Goal: Task Accomplishment & Management: Complete application form

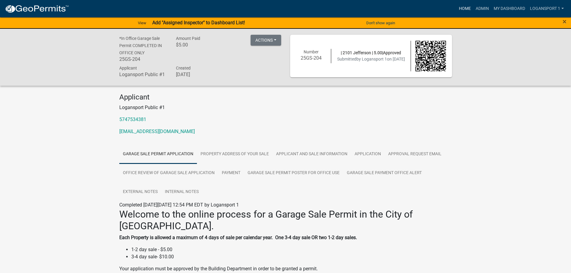
click at [465, 7] on link "Home" at bounding box center [464, 8] width 17 height 11
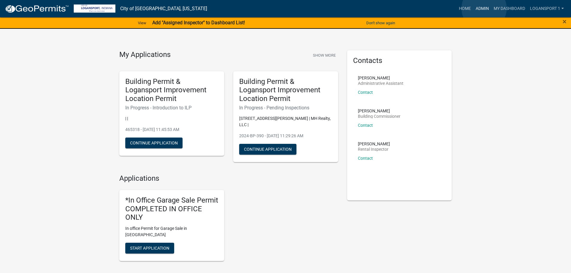
click at [484, 8] on link "Admin" at bounding box center [482, 8] width 18 height 11
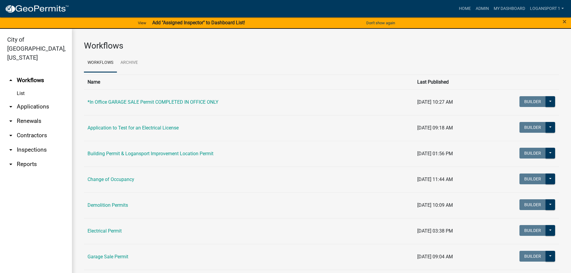
click at [22, 87] on link "List" at bounding box center [36, 93] width 72 height 12
click at [35, 99] on link "arrow_drop_down Applications" at bounding box center [36, 106] width 72 height 14
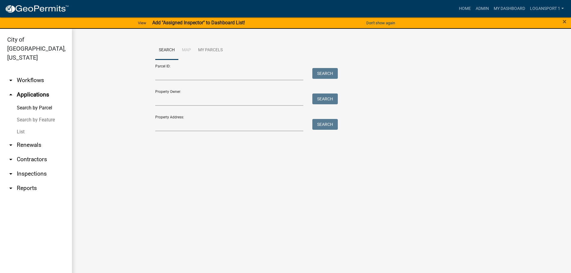
click at [23, 126] on link "List" at bounding box center [36, 132] width 72 height 12
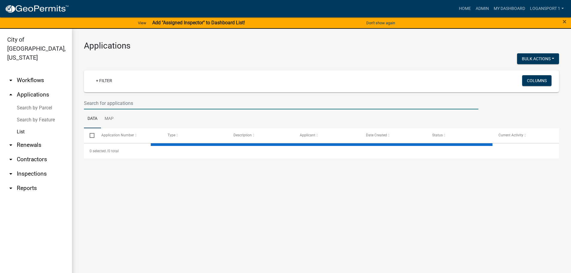
click at [129, 106] on input "text" at bounding box center [281, 103] width 394 height 12
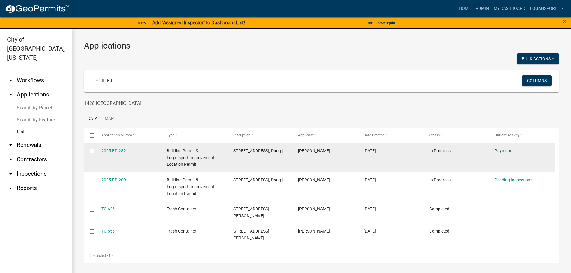
type input "1428 [GEOGRAPHIC_DATA]"
click at [506, 149] on link "Payment" at bounding box center [502, 150] width 17 height 5
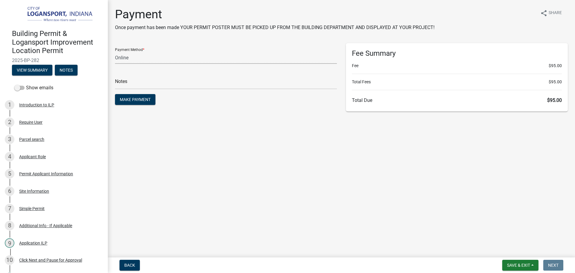
click at [162, 56] on select "Credit Card POS Check Cash Online" at bounding box center [226, 58] width 222 height 12
select select "1: 0"
click at [115, 52] on select "Credit Card POS Check Cash Online" at bounding box center [226, 58] width 222 height 12
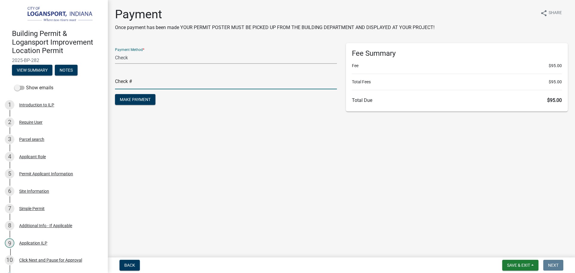
click at [165, 79] on input "text" at bounding box center [226, 83] width 222 height 12
type input "117820-5875"
click at [145, 101] on span "Make Payment" at bounding box center [135, 99] width 31 height 5
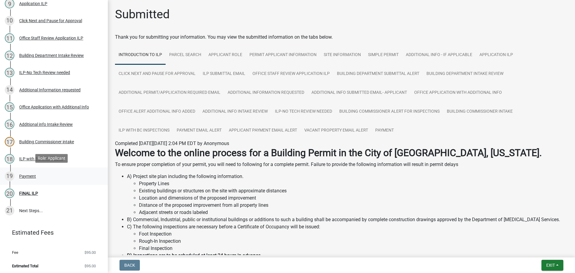
scroll to position [240, 0]
click at [26, 191] on div "FINAL ILP" at bounding box center [28, 193] width 19 height 4
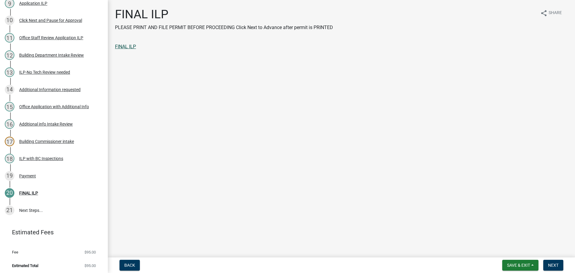
click at [126, 47] on link "FINAL ILP" at bounding box center [125, 47] width 21 height 6
click at [558, 267] on span "Next" at bounding box center [553, 265] width 10 height 5
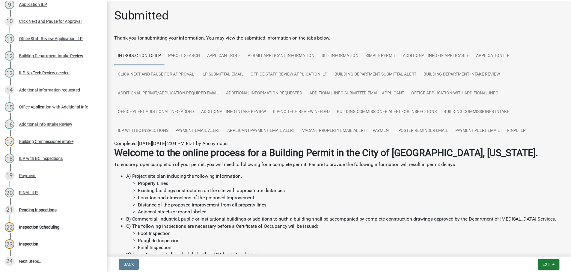
scroll to position [291, 0]
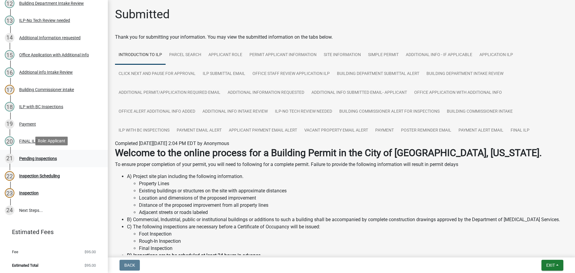
click at [33, 154] on div "21 Pending Inspections" at bounding box center [51, 159] width 93 height 10
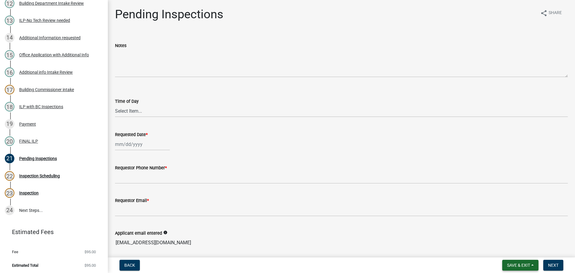
click at [532, 264] on button "Save & Exit" at bounding box center [520, 265] width 36 height 11
click at [523, 250] on button "Save & Exit" at bounding box center [515, 249] width 48 height 14
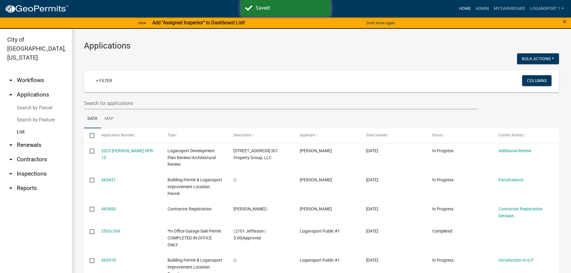
click at [465, 7] on link "Home" at bounding box center [464, 8] width 17 height 11
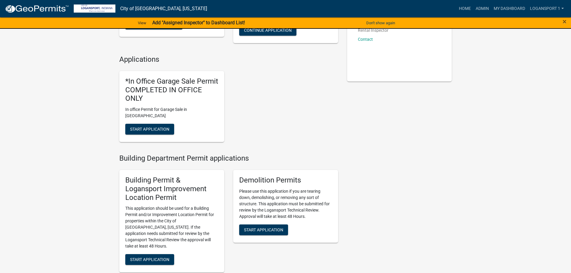
scroll to position [120, 0]
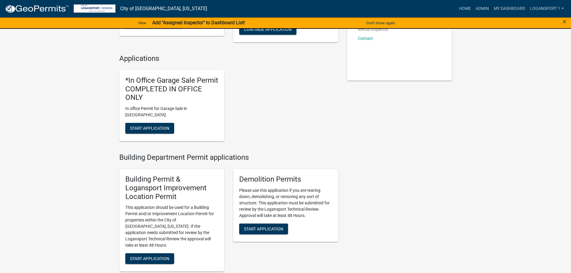
click at [156, 248] on div "Building Permit & Logansport Improvement Location Permit This application shoul…" at bounding box center [171, 220] width 105 height 102
click at [161, 256] on span "Start Application" at bounding box center [149, 258] width 39 height 5
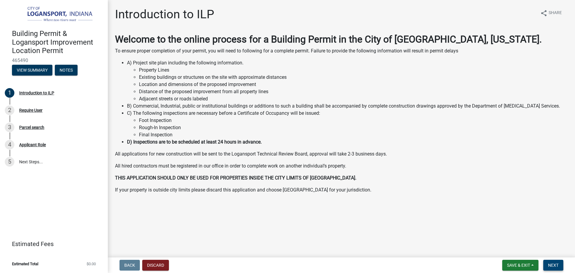
click at [554, 265] on span "Next" at bounding box center [553, 265] width 10 height 5
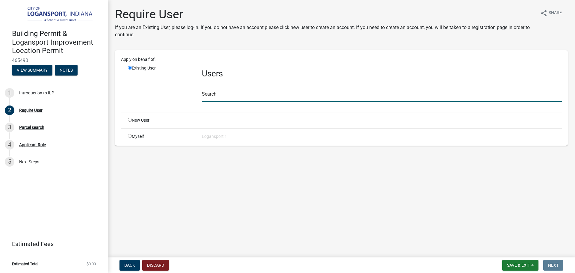
click at [210, 94] on input "text" at bounding box center [382, 96] width 360 height 12
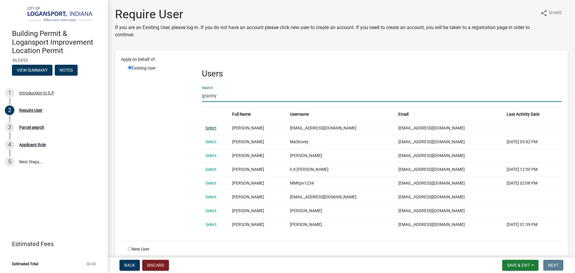
type input "granny"
click at [211, 130] on link "Select" at bounding box center [211, 128] width 11 height 5
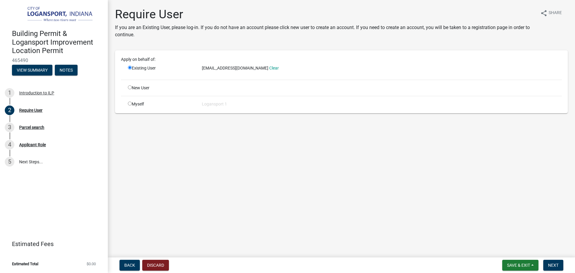
click at [539, 261] on form "Save & Exit Save Save & Exit Next" at bounding box center [533, 265] width 66 height 11
click at [548, 263] on button "Next" at bounding box center [553, 265] width 20 height 11
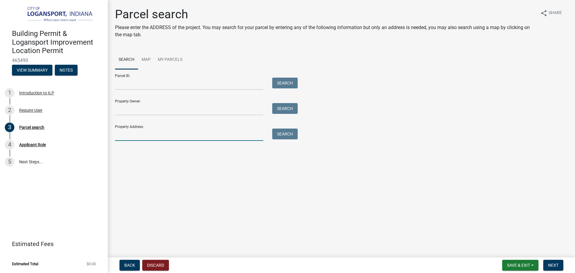
click at [178, 140] on input "Property Address:" at bounding box center [189, 135] width 148 height 12
type input "105 Lux"
click at [288, 137] on button "Search" at bounding box center [284, 134] width 25 height 11
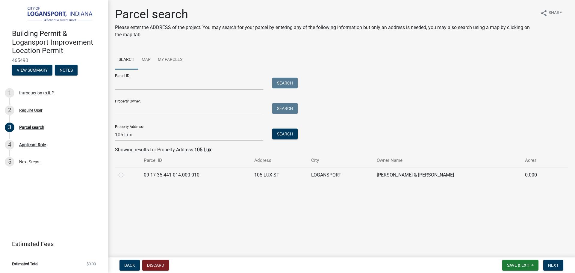
click at [126, 171] on label at bounding box center [126, 171] width 0 height 0
click at [126, 175] on input "radio" at bounding box center [128, 173] width 4 height 4
radio input "true"
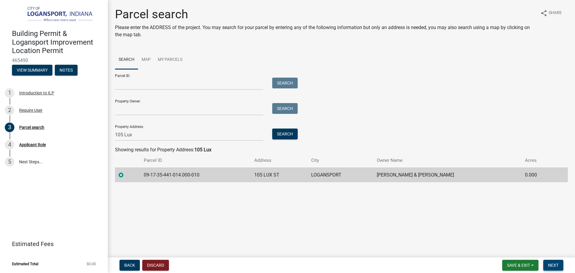
click at [561, 265] on button "Next" at bounding box center [553, 265] width 20 height 11
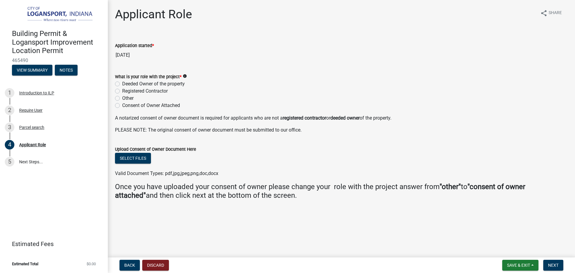
click at [122, 83] on label "Deeded Owner of the property" at bounding box center [153, 83] width 63 height 7
click at [122, 83] on input "Deeded Owner of the property" at bounding box center [124, 82] width 4 height 4
radio input "true"
click at [554, 264] on span "Next" at bounding box center [553, 265] width 10 height 5
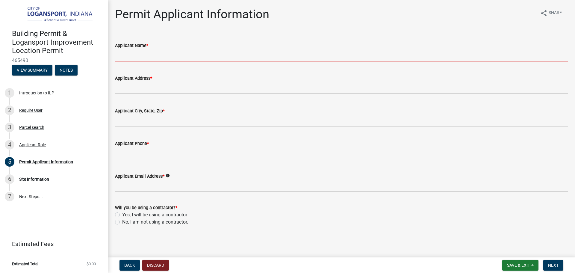
click at [122, 56] on input "Applicant Name *" at bounding box center [341, 55] width 453 height 12
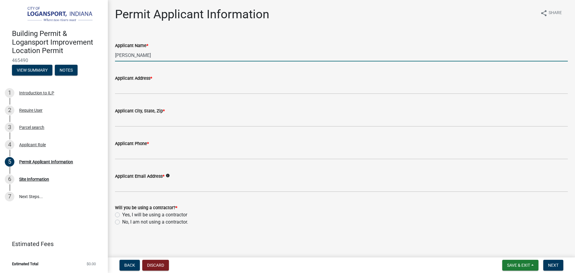
type input "[PERSON_NAME]"
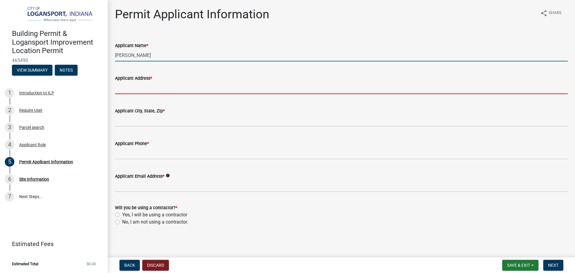
click at [124, 87] on input "Applicant Address *" at bounding box center [341, 88] width 453 height 12
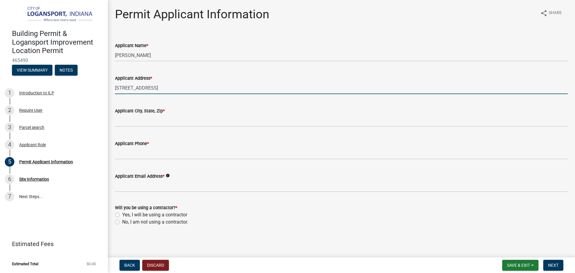
type input "[STREET_ADDRESS]"
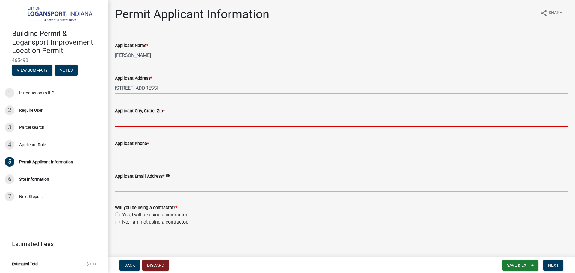
click at [156, 120] on input "Applicant City, State, Zip *" at bounding box center [341, 120] width 453 height 12
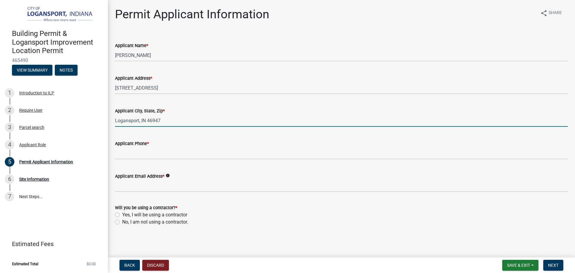
type input "Logansport, IN 46947"
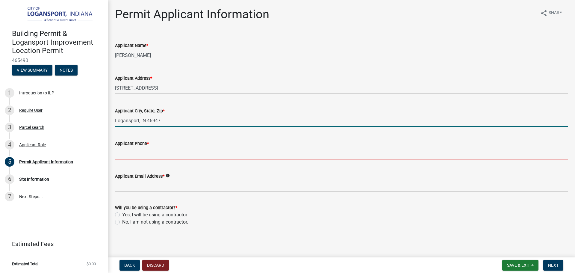
click at [135, 156] on input "Applicant Phone *" at bounding box center [341, 153] width 453 height 12
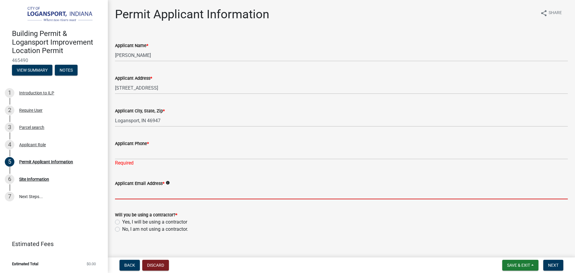
click at [125, 187] on form "Applicant Email Address * info" at bounding box center [341, 189] width 453 height 19
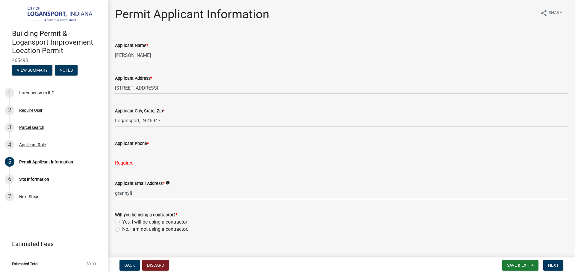
type input "[EMAIL_ADDRESS][DOMAIN_NAME]"
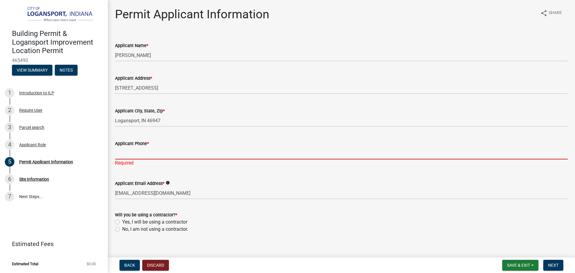
click at [145, 152] on input "Applicant Phone *" at bounding box center [341, 153] width 453 height 12
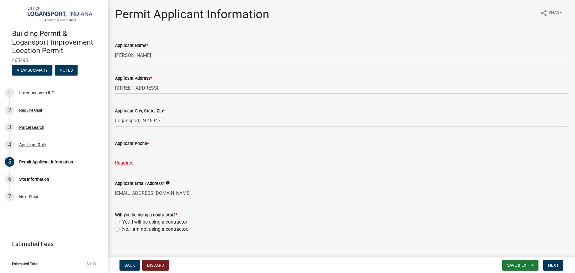
click at [122, 229] on label "No, I am not using a contractor." at bounding box center [155, 229] width 66 height 7
click at [122, 229] on input "No, I am not using a contractor." at bounding box center [124, 228] width 4 height 4
radio input "true"
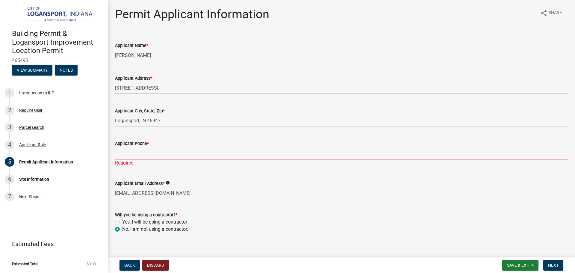
click at [127, 150] on input "Applicant Phone *" at bounding box center [341, 153] width 453 height 12
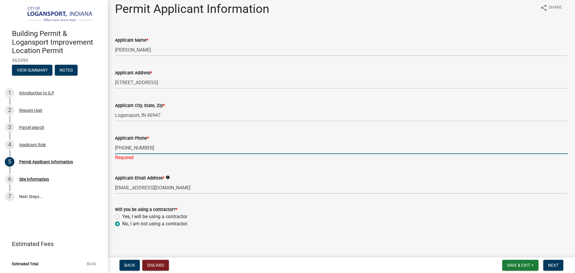
scroll to position [7, 0]
type input "[PHONE_NUMBER]"
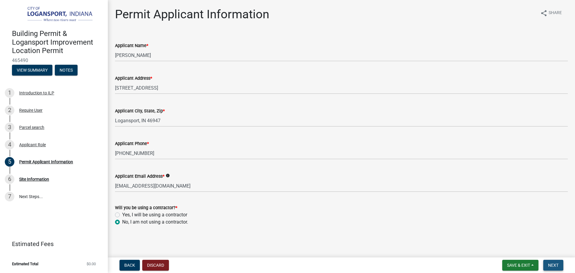
click at [560, 265] on button "Next" at bounding box center [553, 265] width 20 height 11
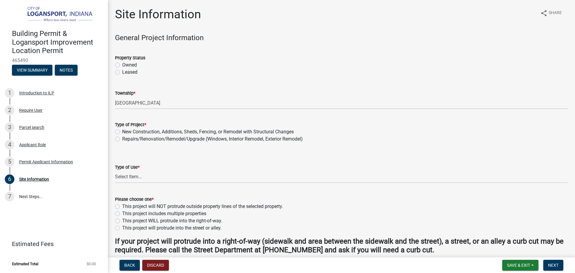
click at [122, 65] on label "Owned" at bounding box center [129, 64] width 15 height 7
click at [122, 65] on input "Owned" at bounding box center [124, 63] width 4 height 4
radio input "true"
click at [122, 139] on label "Repairs/Renovation/Remodel/Upgrade (Windows, Interior Remodel, Exterior Remodel)" at bounding box center [212, 138] width 181 height 7
click at [122, 139] on input "Repairs/Renovation/Remodel/Upgrade (Windows, Interior Remodel, Exterior Remodel)" at bounding box center [124, 137] width 4 height 4
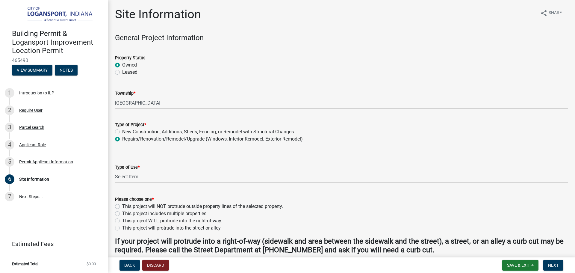
radio input "true"
click at [117, 179] on select "Select Item... Residential Commercial/Industrial Agricultural Public/Semi Public" at bounding box center [341, 177] width 453 height 12
click at [115, 171] on select "Select Item... Residential Commercial/Industrial Agricultural Public/Semi Public" at bounding box center [341, 177] width 453 height 12
select select "62802869-e470-474a-8a4c-8dbe1ccdd5ac"
click at [122, 205] on label "This project will NOT protrude outside property lines of the selected property." at bounding box center [202, 206] width 161 height 7
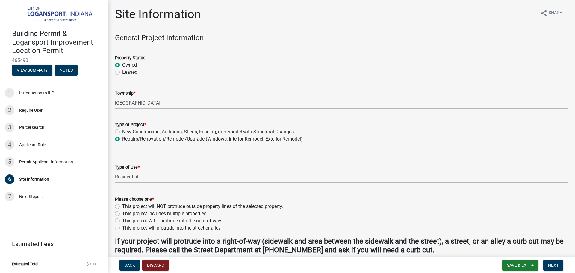
click at [122, 205] on input "This project will NOT protrude outside property lines of the selected property." at bounding box center [124, 205] width 4 height 4
radio input "true"
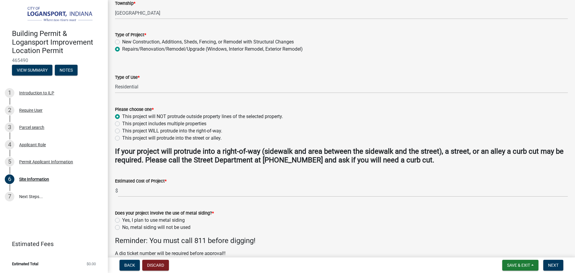
scroll to position [120, 0]
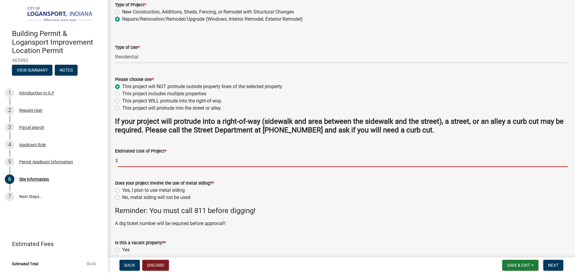
click at [125, 160] on input "text" at bounding box center [343, 161] width 450 height 12
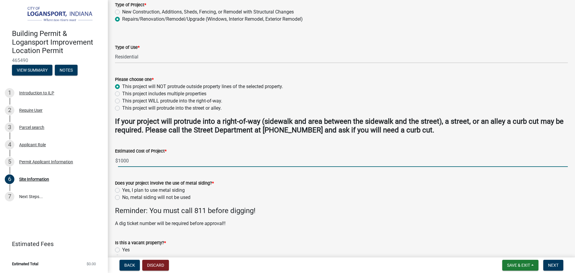
type input "1000"
click at [122, 197] on label "No, metal siding will not be used" at bounding box center [156, 197] width 68 height 7
click at [122, 197] on input "No, metal siding will not be used" at bounding box center [124, 196] width 4 height 4
radio input "true"
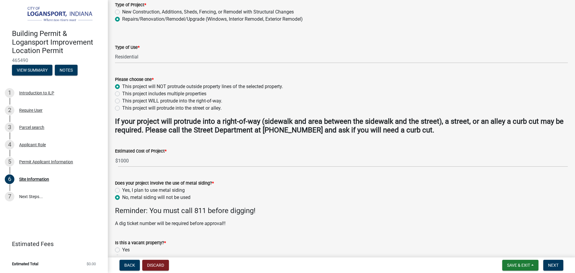
scroll to position [154, 0]
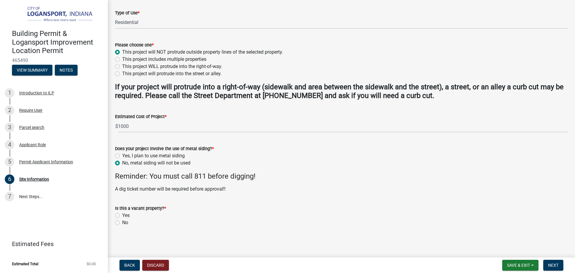
click at [122, 223] on label "No" at bounding box center [125, 222] width 6 height 7
click at [122, 223] on input "No" at bounding box center [124, 221] width 4 height 4
radio input "true"
click at [559, 266] on button "Next" at bounding box center [553, 265] width 20 height 11
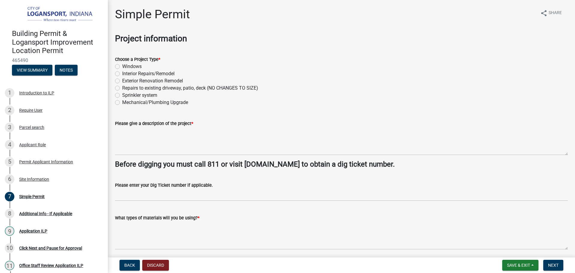
click at [122, 74] on label "Interior Repairs/Remodel" at bounding box center [148, 73] width 52 height 7
click at [122, 74] on input "Interior Repairs/Remodel" at bounding box center [124, 72] width 4 height 4
radio input "true"
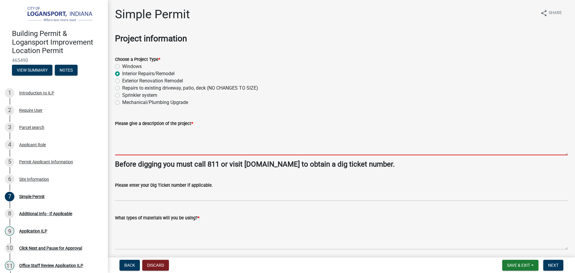
click at [127, 135] on textarea "Please give a description of the project *" at bounding box center [341, 141] width 453 height 28
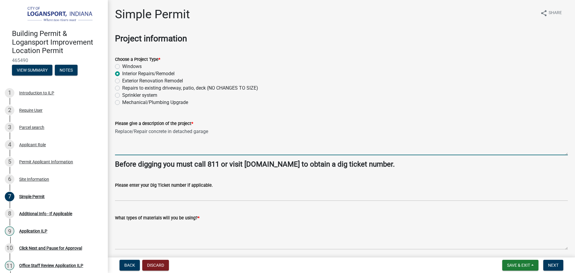
scroll to position [30, 0]
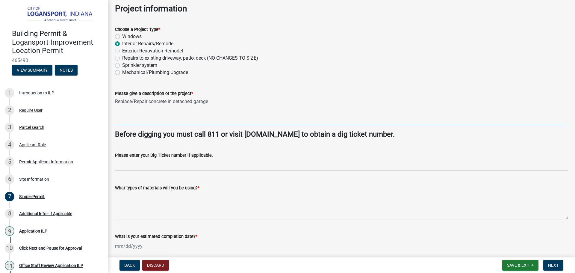
type textarea "Replace/Repair concrete in detached garage"
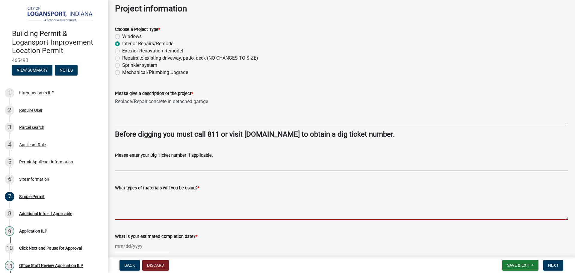
click at [169, 207] on textarea "What types of materials will you be using? *" at bounding box center [341, 205] width 453 height 28
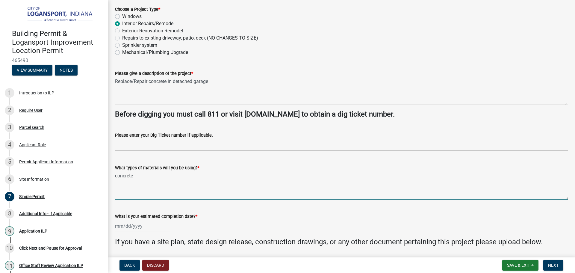
scroll to position [60, 0]
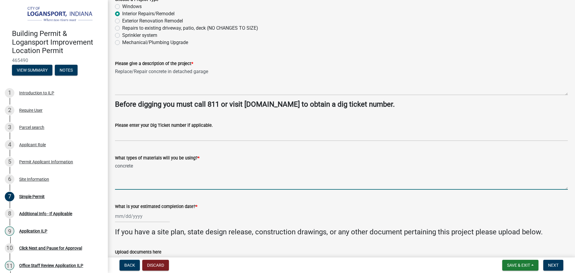
type textarea "concrete"
click at [150, 219] on div at bounding box center [142, 216] width 55 height 12
select select "8"
select select "2025"
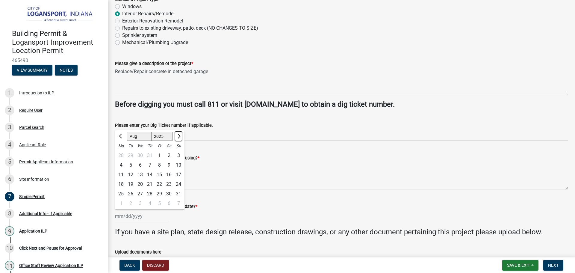
click at [179, 137] on span "Next month" at bounding box center [178, 136] width 4 height 4
select select "10"
click at [159, 194] on div "31" at bounding box center [160, 194] width 10 height 10
type input "[DATE]"
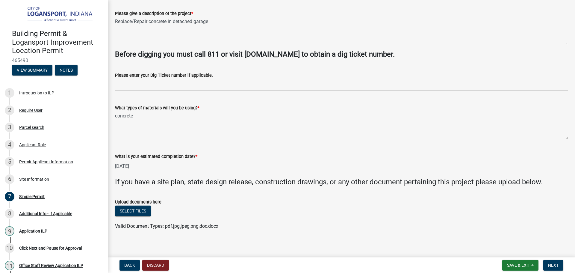
scroll to position [114, 0]
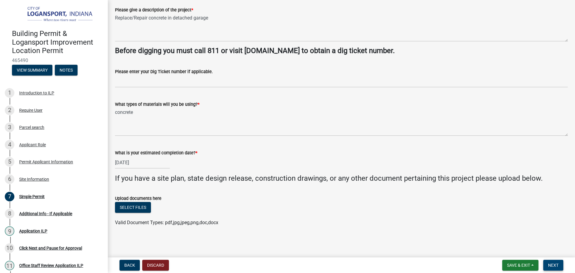
click at [561, 264] on button "Next" at bounding box center [553, 265] width 20 height 11
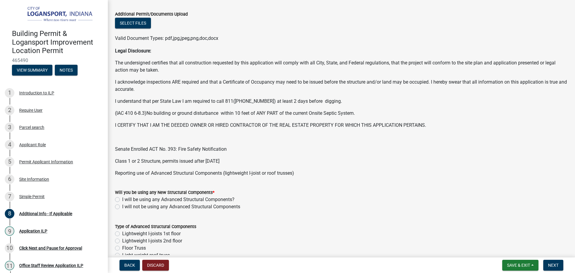
scroll to position [120, 0]
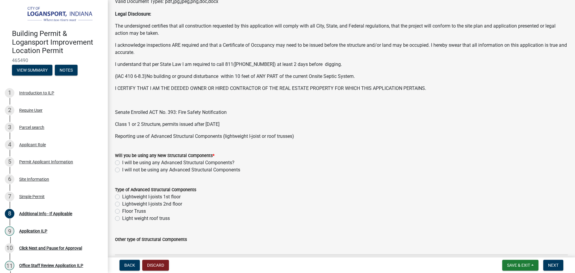
click at [118, 167] on div "I will not be using any Advanced Structural Components" at bounding box center [341, 169] width 453 height 7
click at [122, 170] on label "I will not be using any Advanced Structural Components" at bounding box center [181, 169] width 118 height 7
click at [122, 170] on input "I will not be using any Advanced Structural Components" at bounding box center [124, 168] width 4 height 4
radio input "true"
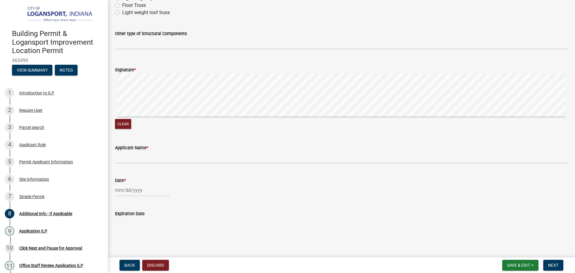
scroll to position [329, 0]
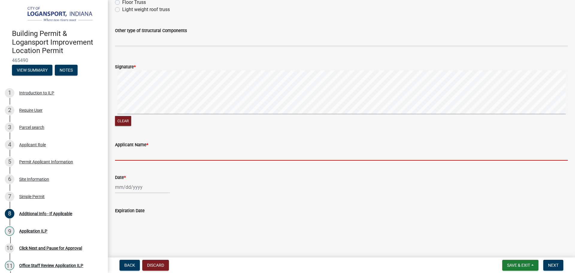
click at [130, 159] on input "Applicant Name *" at bounding box center [341, 154] width 453 height 12
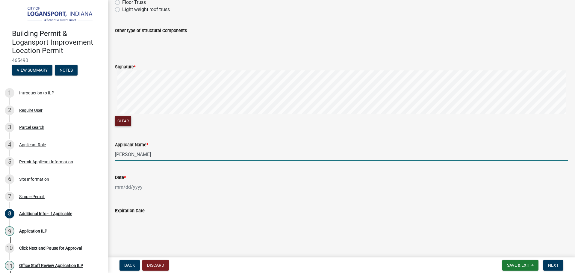
type input "[PERSON_NAME]"
click at [118, 120] on button "Clear" at bounding box center [123, 121] width 16 height 10
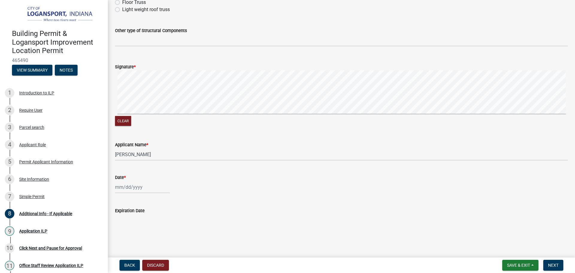
select select "8"
select select "2025"
click at [142, 190] on div "[PERSON_NAME] Feb Mar Apr [PERSON_NAME][DATE] Oct Nov [DATE] 1526 1527 1528 152…" at bounding box center [142, 187] width 55 height 12
click at [121, 152] on div "18" at bounding box center [121, 155] width 10 height 10
type input "[DATE]"
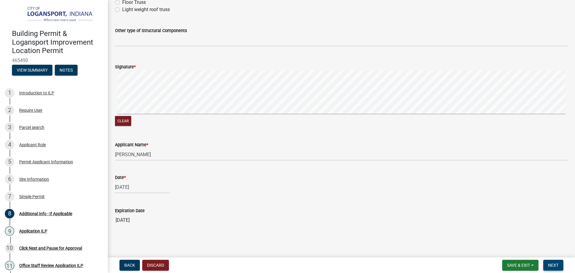
click at [558, 264] on span "Next" at bounding box center [553, 265] width 10 height 5
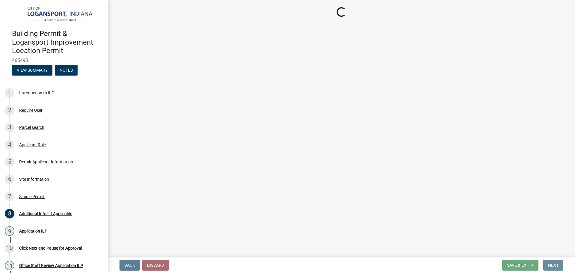
scroll to position [0, 0]
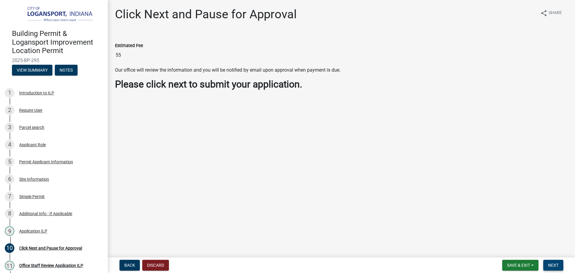
click at [553, 263] on span "Next" at bounding box center [553, 265] width 10 height 5
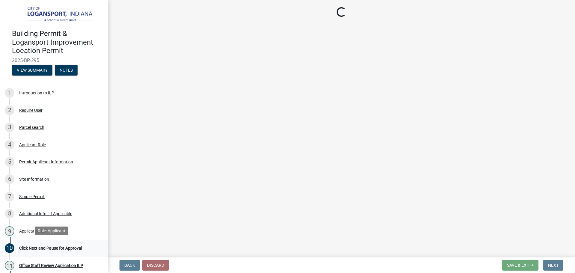
click at [40, 246] on div "Click Next and Pause for Approval" at bounding box center [50, 248] width 63 height 4
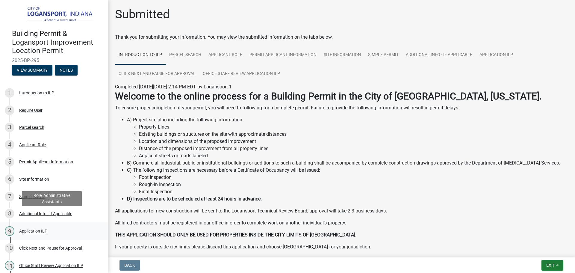
scroll to position [77, 0]
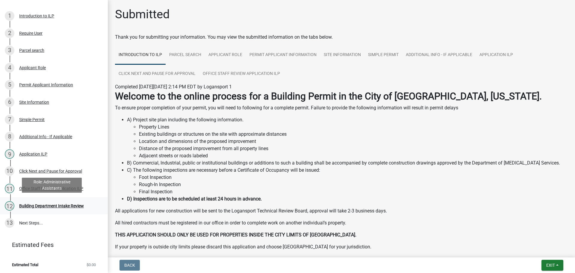
click at [43, 206] on div "Building Department Intake Review" at bounding box center [51, 206] width 65 height 4
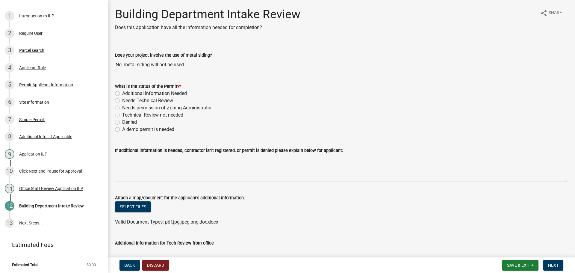
click at [122, 113] on label "Technical Review not needed" at bounding box center [152, 114] width 61 height 7
click at [122, 113] on input "Technical Review not needed" at bounding box center [124, 113] width 4 height 4
radio input "true"
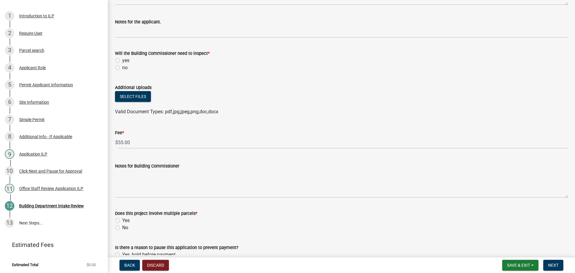
scroll to position [300, 0]
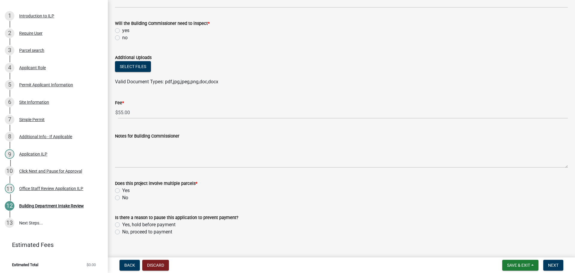
click at [122, 37] on label "no" at bounding box center [124, 37] width 5 height 7
click at [122, 37] on input "no" at bounding box center [124, 36] width 4 height 4
radio input "true"
click at [122, 198] on label "No" at bounding box center [125, 197] width 6 height 7
click at [122, 198] on input "No" at bounding box center [124, 196] width 4 height 4
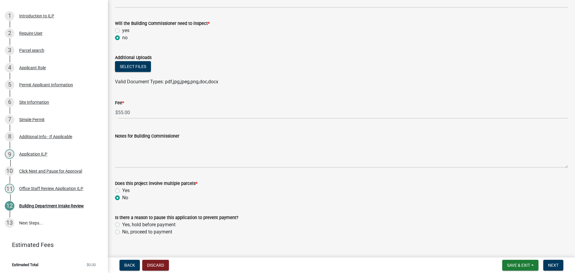
radio input "true"
click at [122, 231] on label "No, proceed to payment" at bounding box center [147, 231] width 50 height 7
click at [122, 231] on input "No, proceed to payment" at bounding box center [124, 230] width 4 height 4
radio input "true"
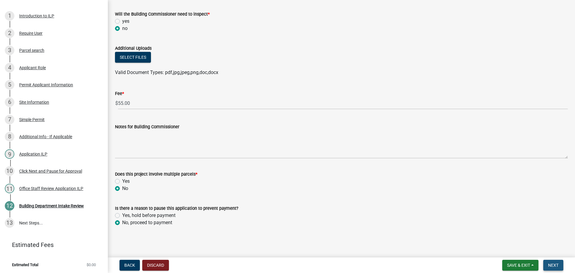
click at [551, 263] on span "Next" at bounding box center [553, 265] width 10 height 5
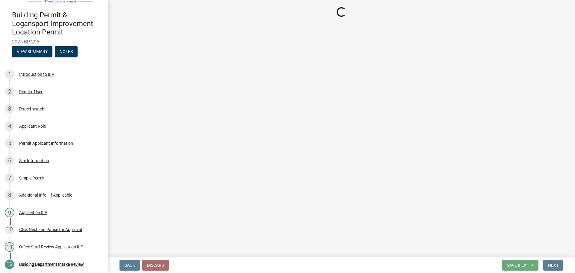
scroll to position [17, 0]
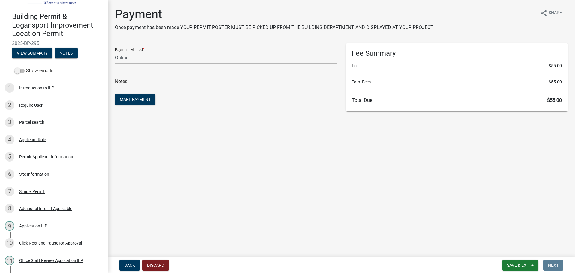
click at [158, 57] on select "Credit Card POS Check Cash Online" at bounding box center [226, 58] width 222 height 12
select select "2: 1"
click at [115, 52] on select "Credit Card POS Check Cash Online" at bounding box center [226, 58] width 222 height 12
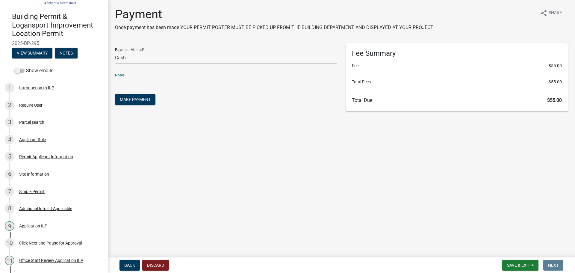
click at [155, 86] on input "text" at bounding box center [226, 83] width 222 height 12
type input "117821"
click at [115, 94] on button "Make Payment" at bounding box center [135, 99] width 40 height 11
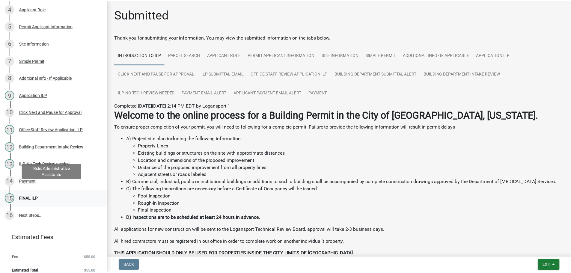
scroll to position [154, 0]
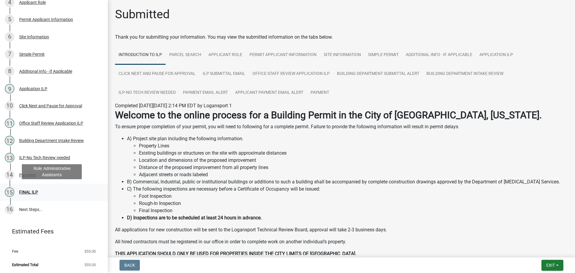
click at [23, 192] on div "FINAL ILP" at bounding box center [28, 192] width 19 height 4
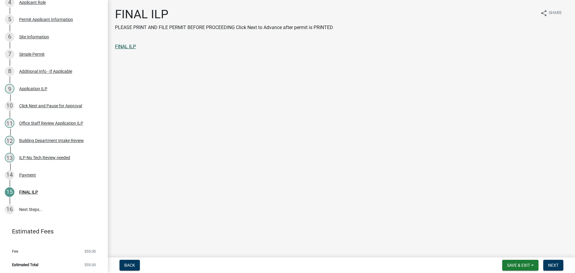
click at [133, 46] on link "FINAL ILP" at bounding box center [125, 47] width 21 height 6
click at [559, 266] on button "Next" at bounding box center [553, 265] width 20 height 11
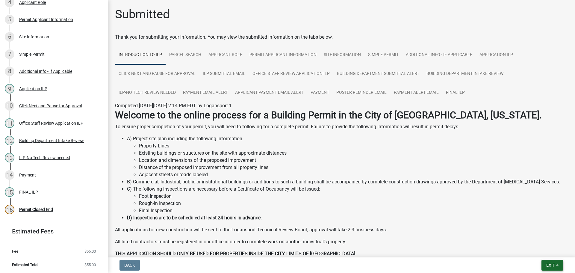
click at [549, 266] on span "Exit" at bounding box center [550, 265] width 9 height 5
click at [536, 249] on button "Save & Exit" at bounding box center [540, 249] width 48 height 14
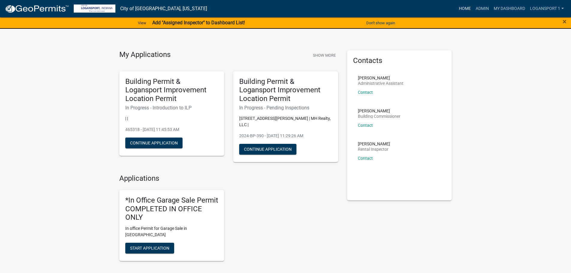
click at [466, 7] on link "Home" at bounding box center [464, 8] width 17 height 11
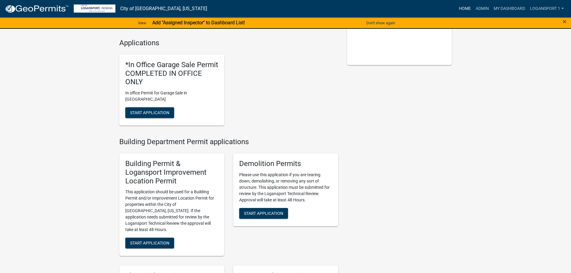
scroll to position [150, 0]
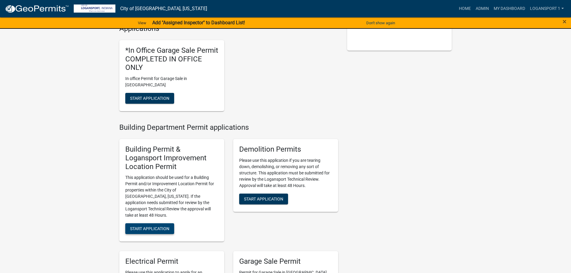
click at [159, 223] on button "Start Application" at bounding box center [149, 228] width 49 height 11
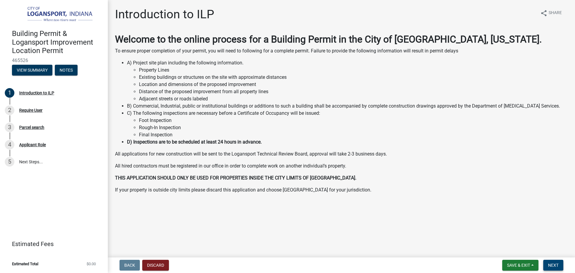
click at [559, 265] on span "Next" at bounding box center [553, 265] width 10 height 5
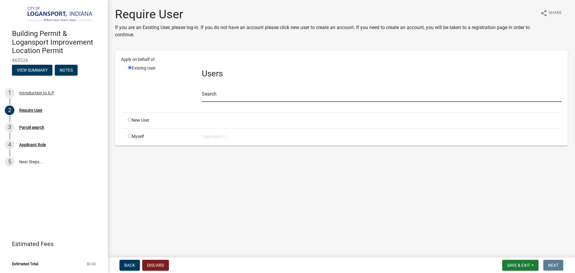
click at [217, 95] on input "text" at bounding box center [382, 96] width 360 height 12
click at [130, 120] on input "radio" at bounding box center [130, 120] width 4 height 4
radio input "true"
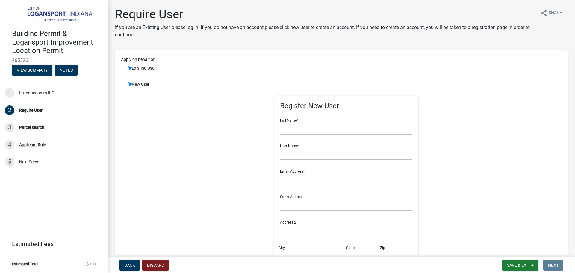
radio input "false"
click at [314, 131] on input "text" at bounding box center [346, 128] width 133 height 12
click at [326, 112] on div "Register New User Full Name * User Name * Email Address * Street Address Addres…" at bounding box center [346, 213] width 145 height 235
click at [330, 129] on input "text" at bounding box center [346, 128] width 133 height 12
type input "b"
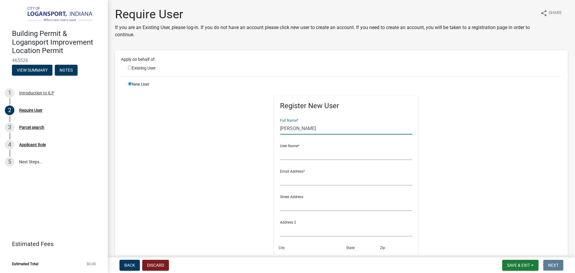
type input "[PERSON_NAME]"
click at [289, 154] on input "text" at bounding box center [346, 154] width 133 height 12
type input "a"
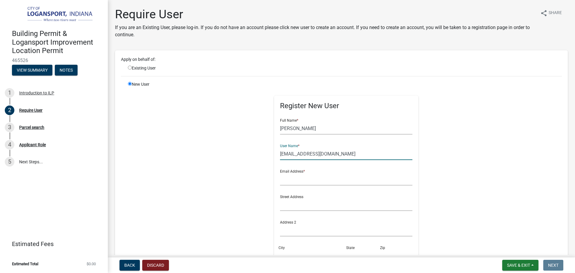
type input "[EMAIL_ADDRESS][DOMAIN_NAME]"
click at [294, 174] on input "text" at bounding box center [346, 179] width 133 height 12
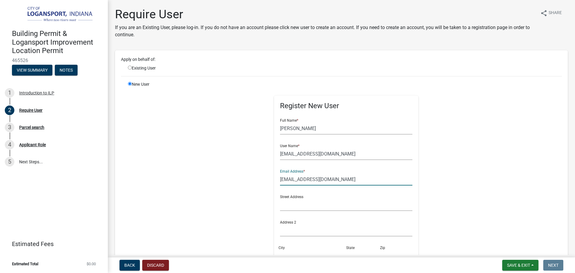
type input "[EMAIL_ADDRESS][DOMAIN_NAME]"
click at [294, 207] on input "text" at bounding box center [346, 205] width 133 height 12
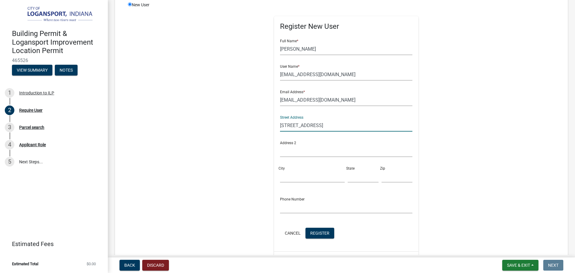
scroll to position [90, 0]
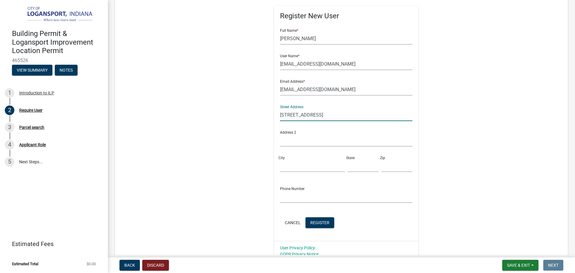
type input "[STREET_ADDRESS]"
click at [280, 163] on input "City" at bounding box center [312, 166] width 65 height 12
type input "Logansport"
click at [351, 171] on input "text" at bounding box center [363, 166] width 31 height 12
type input "IN"
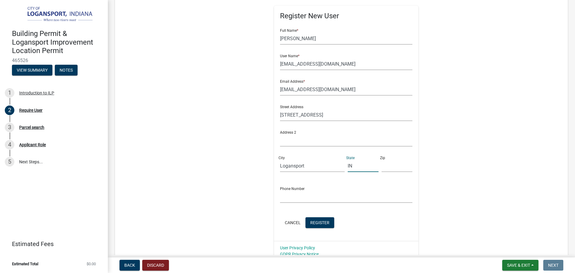
type input "46947"
click at [303, 197] on input "5747215180" at bounding box center [346, 197] width 133 height 12
type input "5"
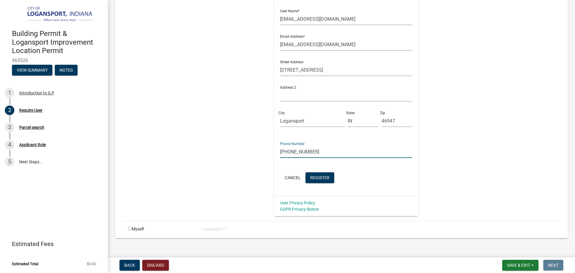
scroll to position [141, 0]
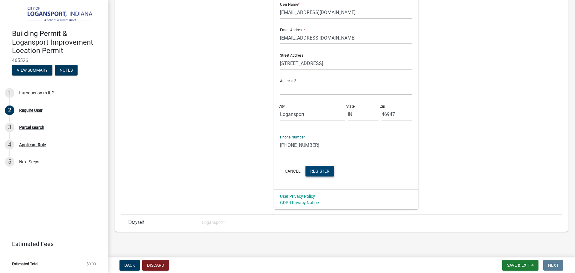
type input "[PHONE_NUMBER]"
click at [318, 173] on span "Register" at bounding box center [319, 170] width 19 height 5
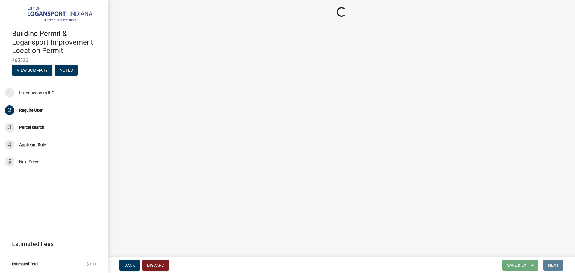
scroll to position [0, 0]
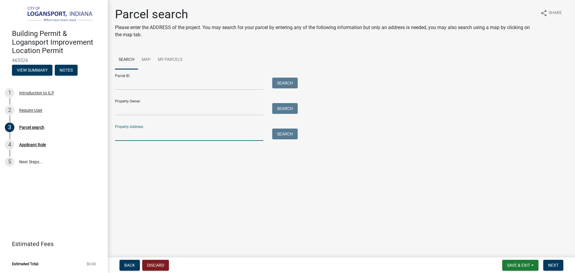
click at [153, 134] on input "Property Address:" at bounding box center [189, 135] width 148 height 12
click at [116, 135] on input "Georgian" at bounding box center [189, 135] width 148 height 12
type input "204 Georgian"
click at [292, 130] on button "Search" at bounding box center [284, 134] width 25 height 11
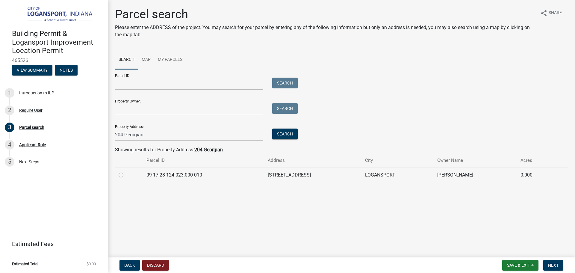
click at [126, 171] on label at bounding box center [126, 171] width 0 height 0
click at [126, 175] on input "radio" at bounding box center [128, 173] width 4 height 4
radio input "true"
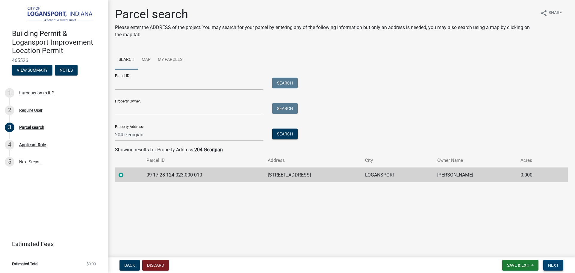
click at [555, 267] on span "Next" at bounding box center [553, 265] width 10 height 5
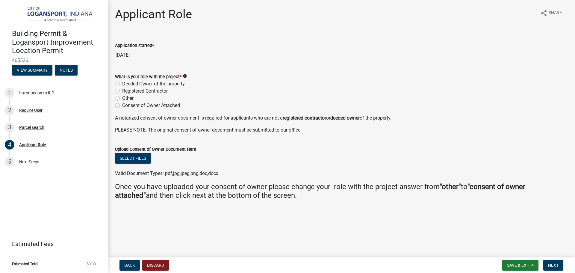
click at [122, 84] on label "Deeded Owner of the property" at bounding box center [153, 83] width 63 height 7
click at [122, 84] on input "Deeded Owner of the property" at bounding box center [124, 82] width 4 height 4
radio input "true"
click at [547, 266] on button "Next" at bounding box center [553, 265] width 20 height 11
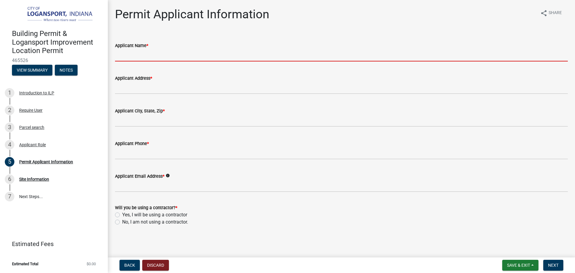
click at [194, 57] on input "Applicant Name *" at bounding box center [341, 55] width 453 height 12
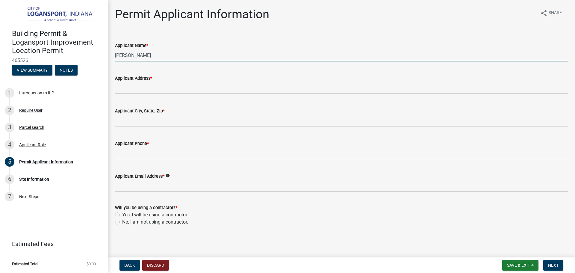
type input "[PERSON_NAME]"
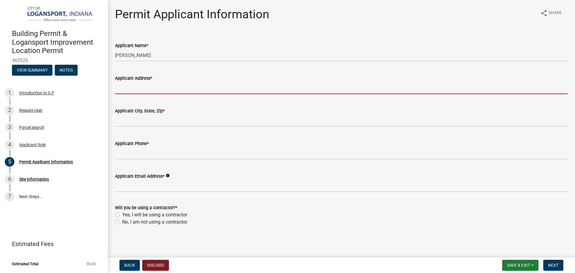
click at [178, 92] on input "Applicant Address *" at bounding box center [341, 88] width 453 height 12
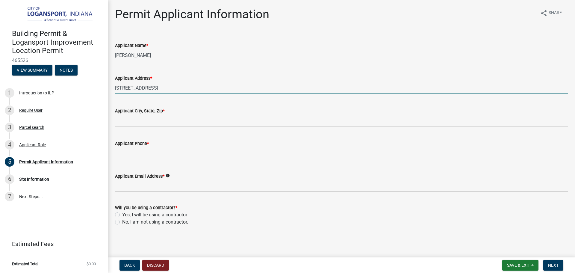
type input "[STREET_ADDRESS]"
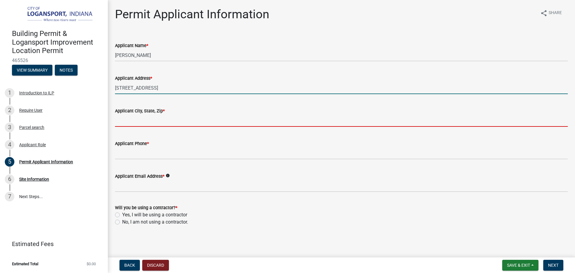
click at [175, 117] on input "Applicant City, State, Zip *" at bounding box center [341, 120] width 453 height 12
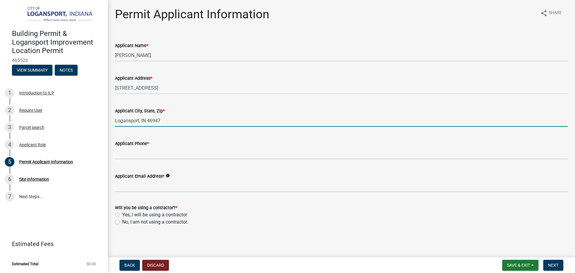
type input "Logansport, IN 46947"
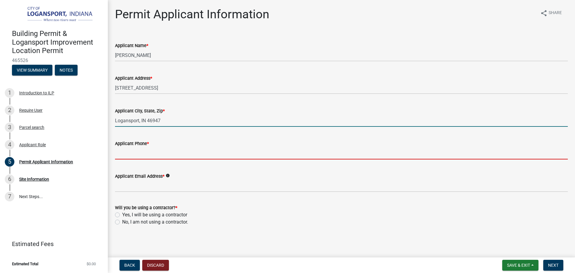
click at [121, 150] on input "Applicant Phone *" at bounding box center [341, 153] width 453 height 12
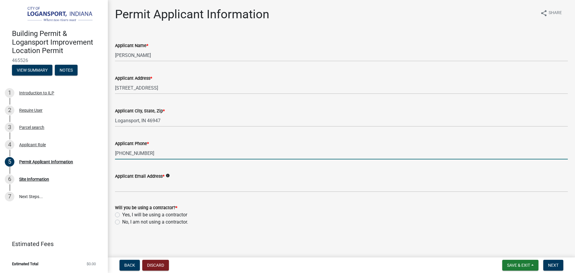
type input "[PHONE_NUMBER]"
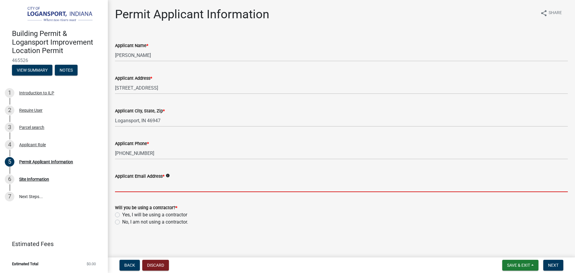
click at [118, 184] on input "Applicant Email Address *" at bounding box center [341, 186] width 453 height 12
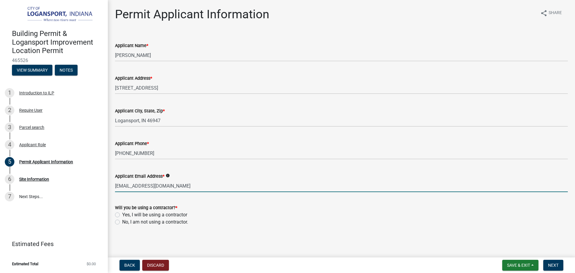
click at [126, 187] on input "[EMAIL_ADDRESS][DOMAIN_NAME]" at bounding box center [341, 186] width 453 height 12
type input "[EMAIL_ADDRESS][DOMAIN_NAME]"
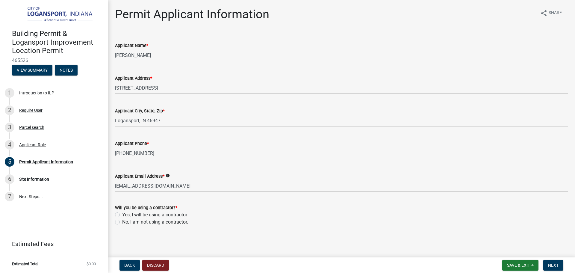
click at [122, 222] on label "No, I am not using a contractor." at bounding box center [155, 221] width 66 height 7
click at [122, 222] on input "No, I am not using a contractor." at bounding box center [124, 220] width 4 height 4
radio input "true"
drag, startPoint x: 118, startPoint y: 215, endPoint x: 152, endPoint y: 220, distance: 34.3
click at [122, 215] on label "Yes, I will be using a contractor" at bounding box center [154, 214] width 65 height 7
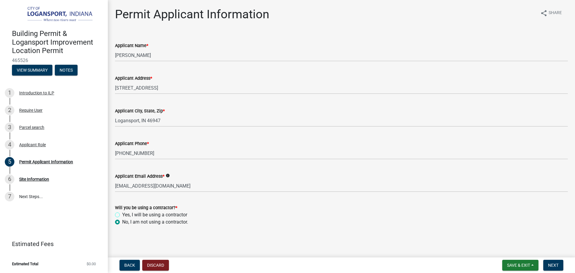
click at [122, 215] on input "Yes, I will be using a contractor" at bounding box center [124, 213] width 4 height 4
radio input "true"
click at [552, 263] on span "Next" at bounding box center [553, 265] width 10 height 5
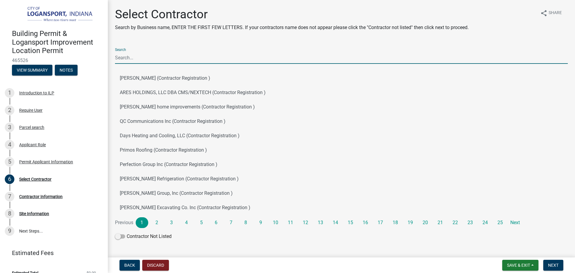
click at [212, 58] on input "Search" at bounding box center [341, 58] width 453 height 12
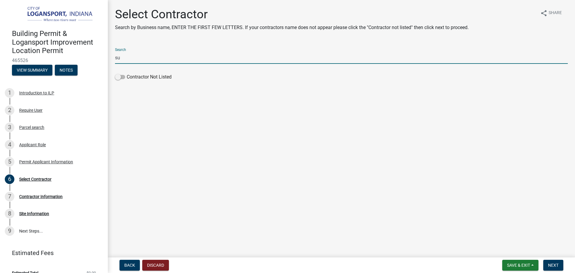
type input "s"
type input "S"
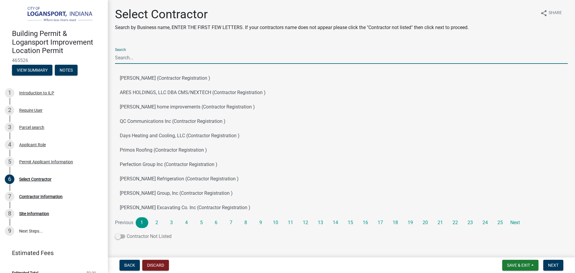
click at [117, 237] on span at bounding box center [120, 236] width 10 height 4
click at [127, 233] on input "Contractor Not Listed" at bounding box center [127, 233] width 0 height 0
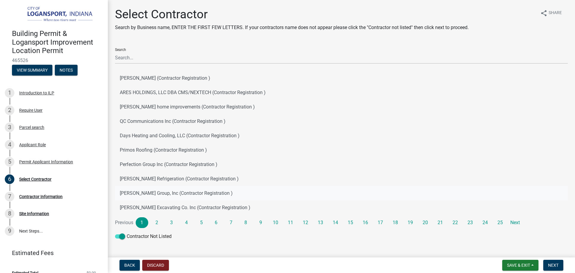
scroll to position [11, 0]
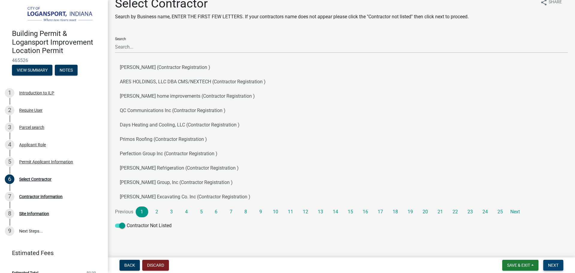
click at [558, 267] on span "Next" at bounding box center [553, 265] width 10 height 5
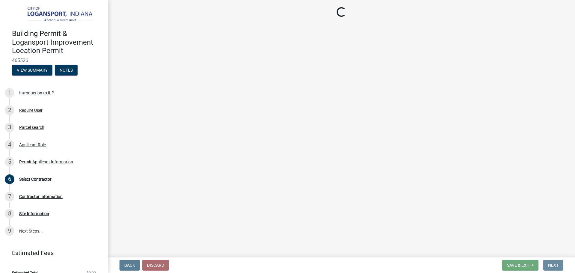
scroll to position [0, 0]
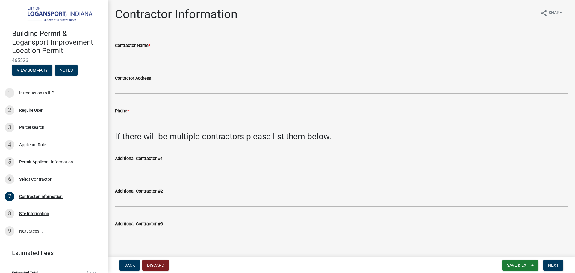
click at [161, 53] on input "Contractor Name *" at bounding box center [341, 55] width 453 height 12
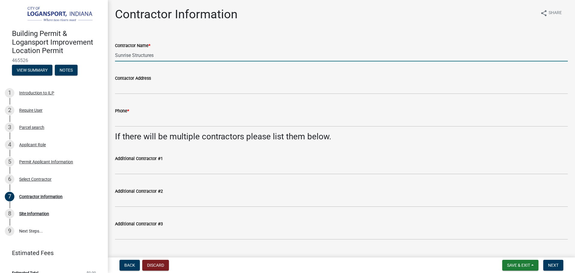
type input "Sunrise Structures"
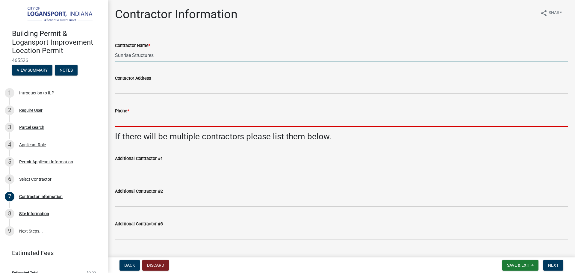
click at [179, 125] on input "Phone *" at bounding box center [341, 120] width 453 height 12
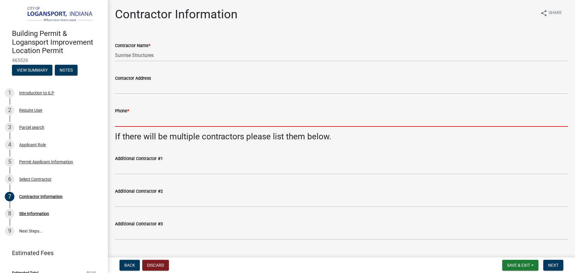
click at [179, 124] on input "Phone *" at bounding box center [341, 120] width 453 height 12
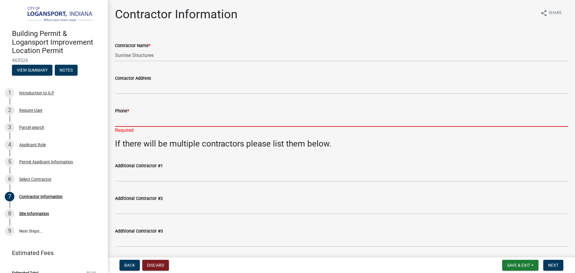
paste input ": [PHONE_NUMBER]"
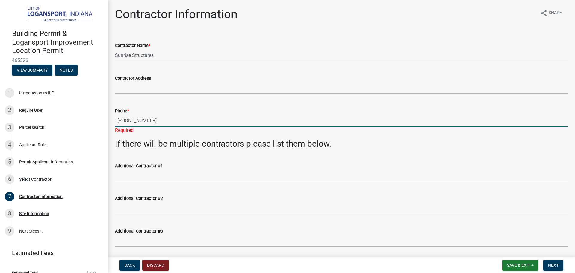
click at [118, 122] on input ": [PHONE_NUMBER]" at bounding box center [341, 120] width 453 height 12
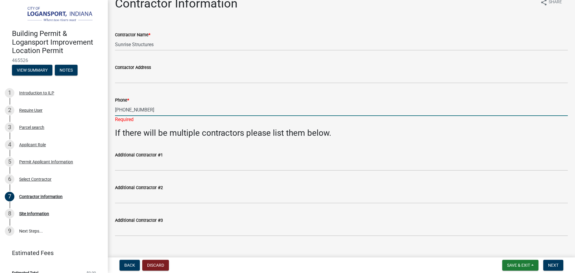
scroll to position [20, 0]
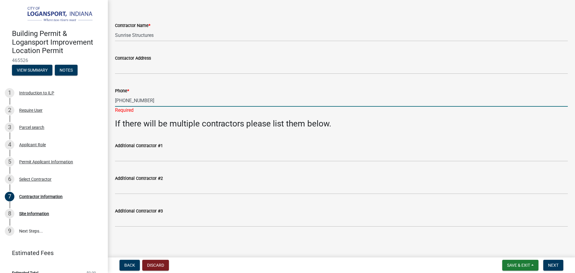
type input "[PHONE_NUMBER]"
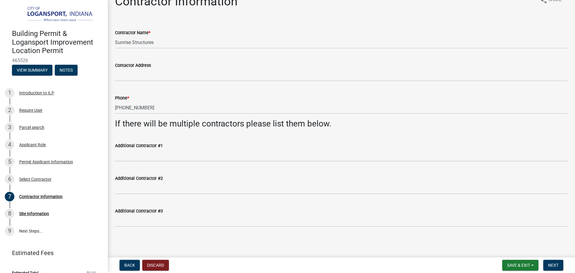
scroll to position [13, 0]
click at [570, 264] on nav "Back Discard Save & Exit Save Save & Exit Next" at bounding box center [341, 265] width 467 height 16
click at [563, 265] on button "Next" at bounding box center [553, 265] width 20 height 11
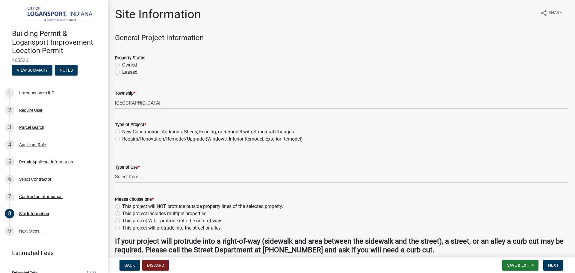
click at [122, 64] on label "Owned" at bounding box center [129, 64] width 15 height 7
click at [122, 64] on input "Owned" at bounding box center [124, 63] width 4 height 4
radio input "true"
click at [122, 132] on label "New Construction, Additions, Sheds, Fencing, or Remodel with Structural Changes" at bounding box center [208, 131] width 172 height 7
click at [122, 132] on input "New Construction, Additions, Sheds, Fencing, or Remodel with Structural Changes" at bounding box center [124, 130] width 4 height 4
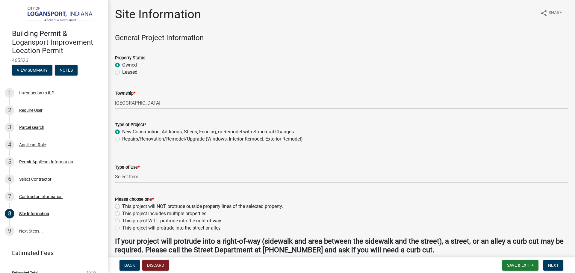
radio input "true"
click at [119, 178] on select "Select Item... Residential Commercial/Industrial Agricultural Public/Semi Public" at bounding box center [341, 177] width 453 height 12
click at [115, 171] on select "Select Item... Residential Commercial/Industrial Agricultural Public/Semi Public" at bounding box center [341, 177] width 453 height 12
select select "62802869-e470-474a-8a4c-8dbe1ccdd5ac"
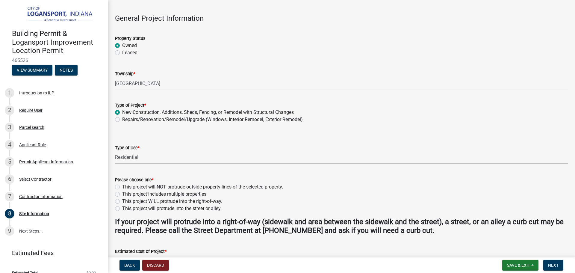
scroll to position [30, 0]
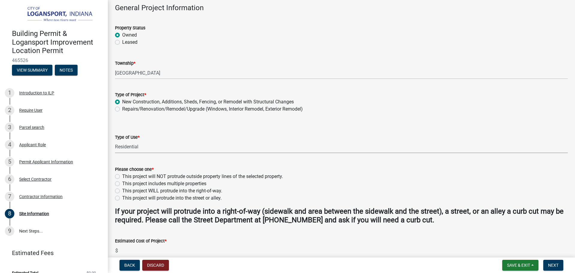
click at [118, 173] on div "This project will NOT protrude outside property lines of the selected property." at bounding box center [341, 176] width 453 height 7
click at [122, 178] on label "This project will NOT protrude outside property lines of the selected property." at bounding box center [202, 176] width 161 height 7
click at [122, 177] on input "This project will NOT protrude outside property lines of the selected property." at bounding box center [124, 175] width 4 height 4
radio input "true"
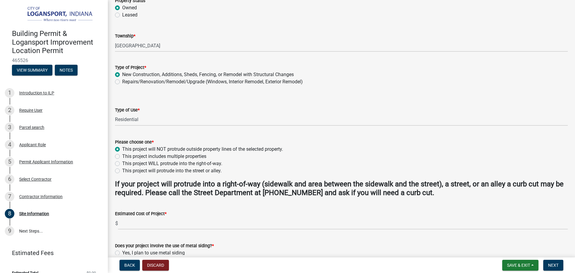
scroll to position [90, 0]
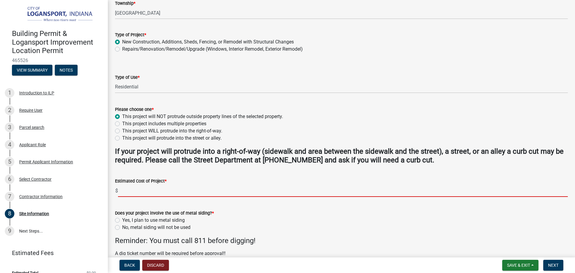
click at [121, 189] on input "text" at bounding box center [343, 191] width 450 height 12
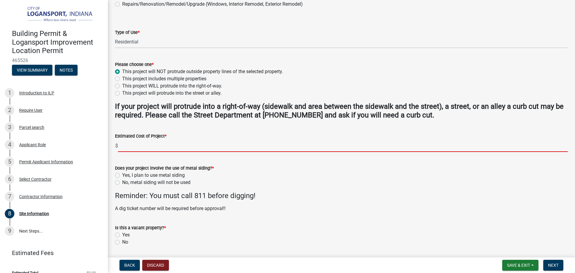
scroll to position [154, 0]
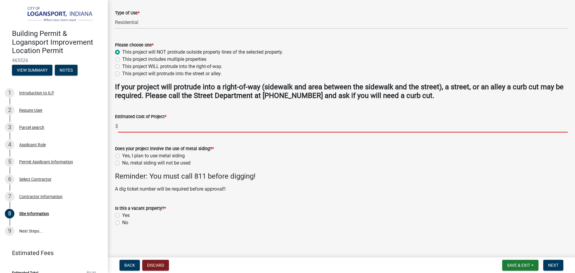
click at [117, 220] on div "Is this a vacant property? * Yes No" at bounding box center [341, 216] width 453 height 22
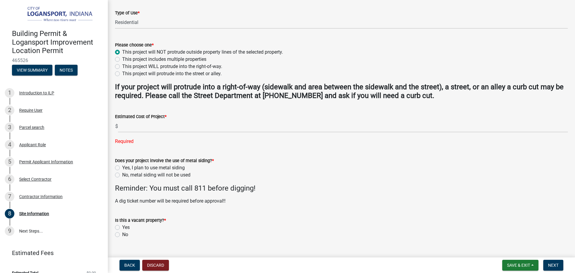
click at [117, 232] on div "No" at bounding box center [341, 234] width 453 height 7
click at [122, 234] on label "No" at bounding box center [125, 234] width 6 height 7
click at [122, 234] on input "No" at bounding box center [124, 233] width 4 height 4
radio input "true"
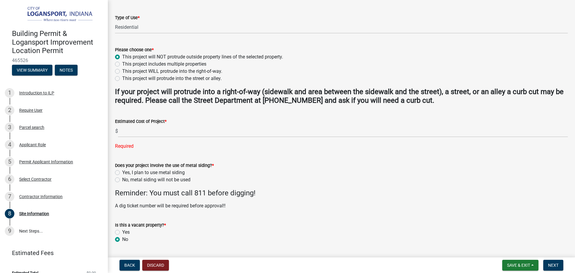
scroll to position [150, 0]
click at [528, 268] on button "Save & Exit" at bounding box center [520, 265] width 36 height 11
click at [513, 235] on button "Save" at bounding box center [515, 235] width 48 height 14
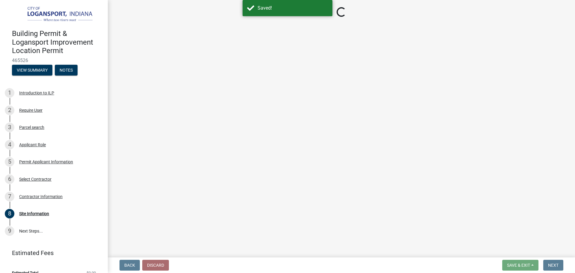
select select "62802869-e470-474a-8a4c-8dbe1ccdd5ac"
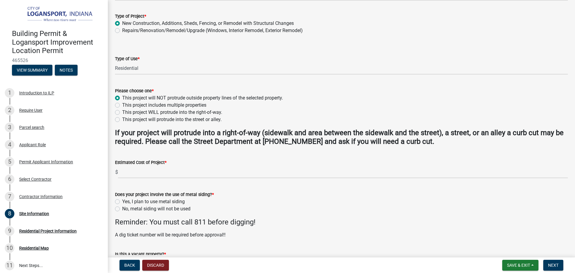
scroll to position [94, 0]
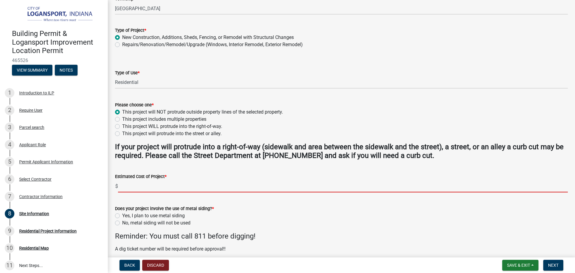
click at [120, 184] on input "text" at bounding box center [343, 186] width 450 height 12
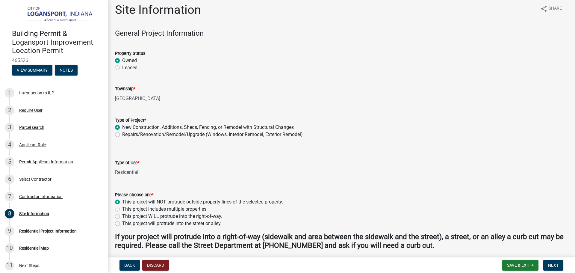
scroll to position [34, 0]
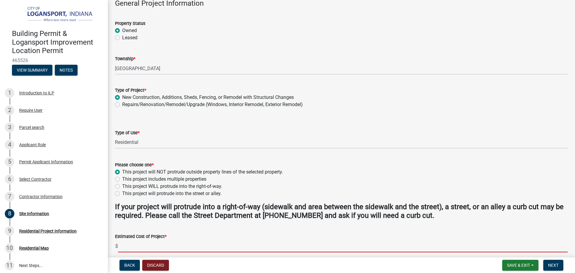
click at [368, 206] on strong "If your project will protrude into a right-of-way (sidewalk and area between th…" at bounding box center [339, 211] width 449 height 17
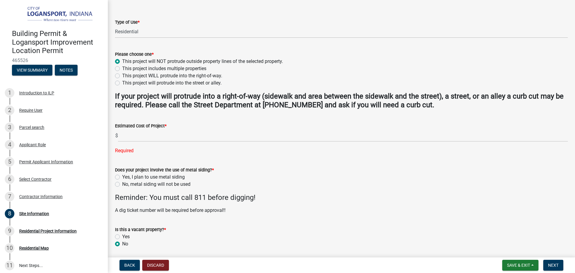
scroll to position [150, 0]
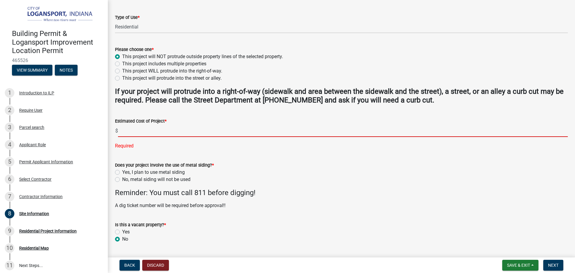
click at [161, 129] on input "text" at bounding box center [343, 131] width 450 height 12
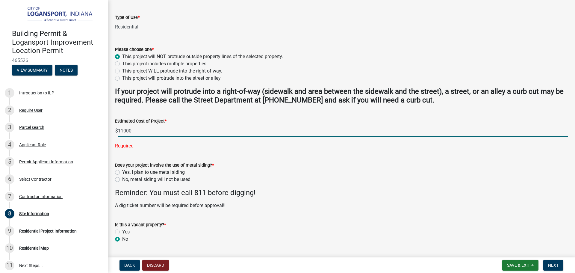
scroll to position [166, 0]
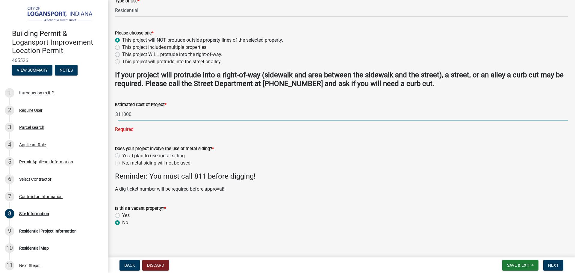
type input "11000"
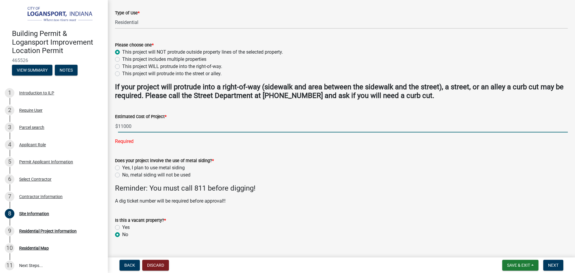
click at [122, 171] on label "No, metal siding will not be used" at bounding box center [156, 174] width 68 height 7
click at [122, 171] on input "No, metal siding will not be used" at bounding box center [124, 173] width 4 height 4
radio input "true"
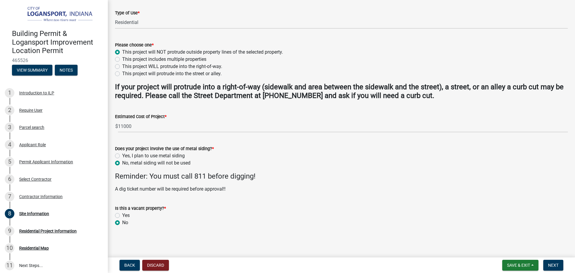
click at [295, 189] on p "A dig ticket number will be required before approval!!" at bounding box center [341, 188] width 453 height 7
click at [555, 265] on span "Next" at bounding box center [553, 265] width 10 height 5
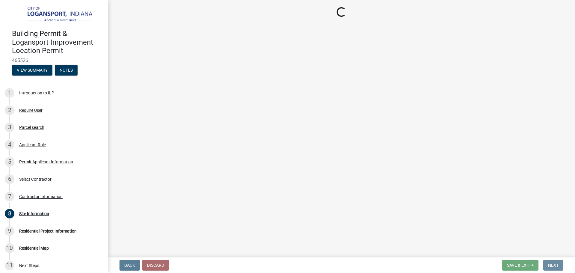
scroll to position [0, 0]
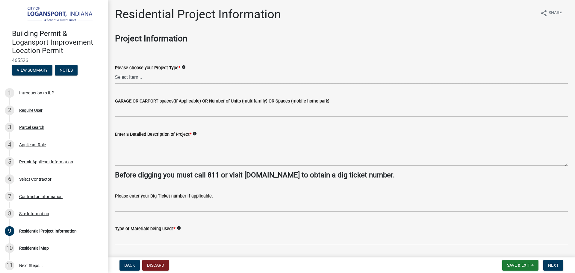
click at [151, 78] on select "Select Item... Single Family Pole Barn Home Multi Family Addition to Dwelling(a…" at bounding box center [341, 77] width 453 height 12
click at [115, 71] on select "Select Item... Single Family Pole Barn Home Multi Family Addition to Dwelling(a…" at bounding box center [341, 77] width 453 height 12
select select "379f7339-6ec9-4c1f-82ba-971c465cc0e0"
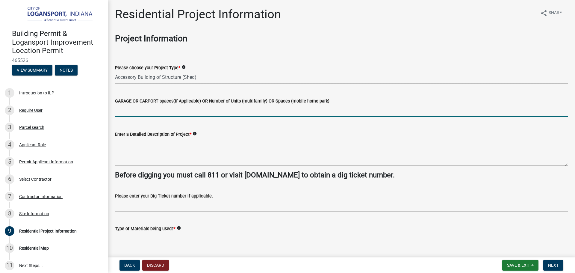
click at [185, 114] on input "text" at bounding box center [341, 111] width 453 height 12
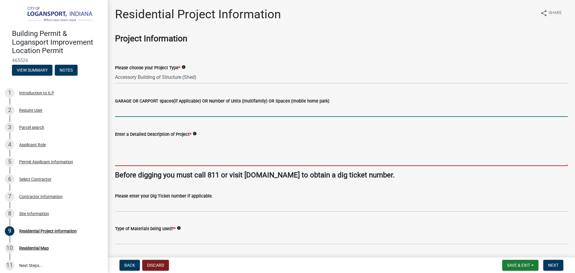
click at [212, 160] on textarea "Enter a Detailed Description of Project *" at bounding box center [341, 152] width 453 height 28
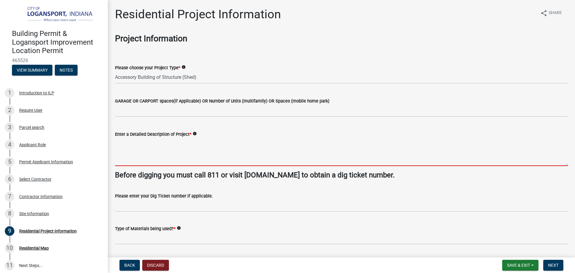
click at [169, 151] on textarea "Enter a Detailed Description of Project *" at bounding box center [341, 152] width 453 height 28
type textarea "B"
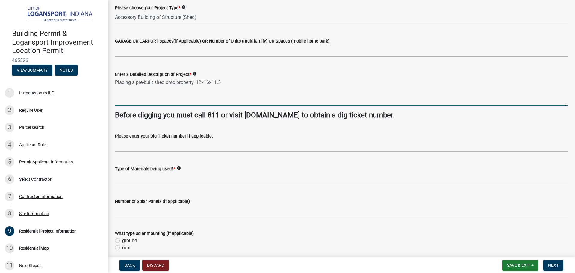
scroll to position [90, 0]
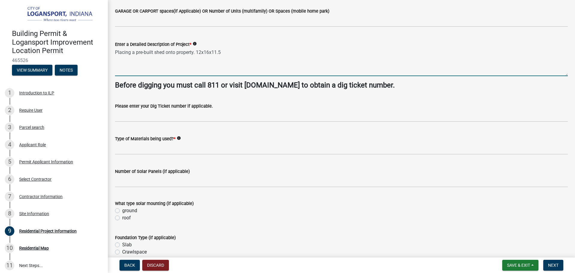
type textarea "Placing a pre-built shed onto property. 12x16x11.5"
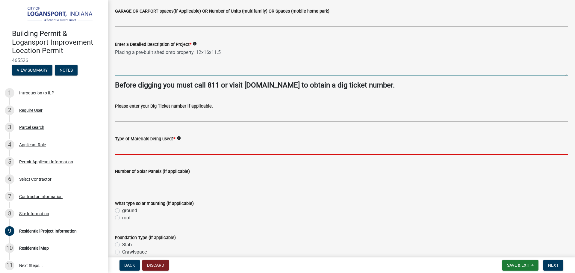
click at [157, 149] on input "Type of Materials being used? *" at bounding box center [341, 148] width 453 height 12
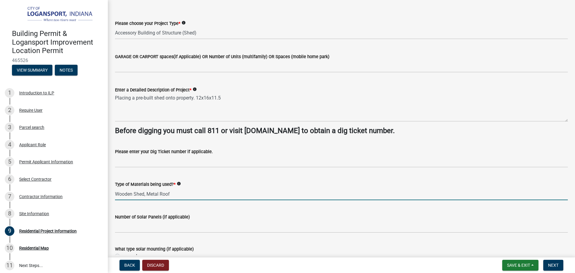
scroll to position [30, 0]
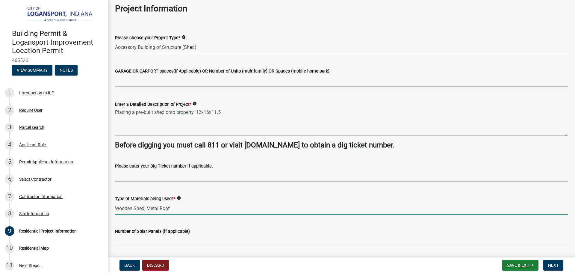
type input "Wooden Shed, Metal Roof"
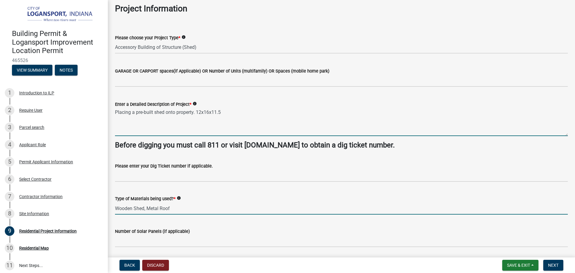
click at [250, 110] on textarea "Placing a pre-built shed onto property. 12x16x11.5" at bounding box center [341, 122] width 453 height 28
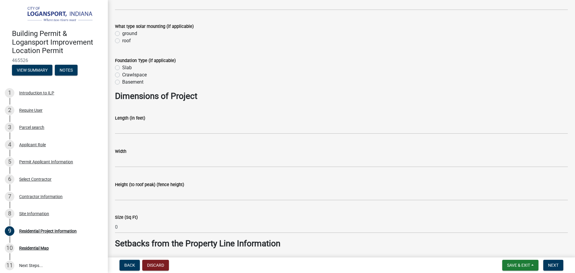
scroll to position [270, 0]
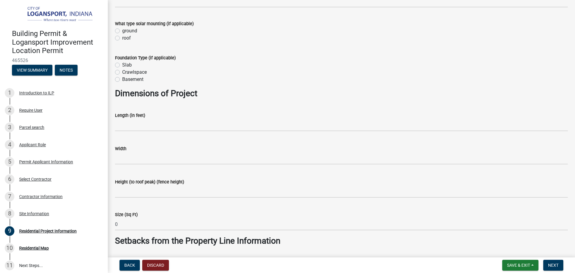
type textarea "Placing a pre-built shed onto property. 12x16x11.5 Placed on top of 4" of limes…"
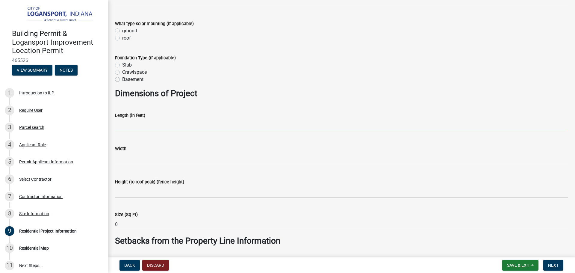
click at [206, 120] on input "text" at bounding box center [341, 125] width 453 height 12
type input "12"
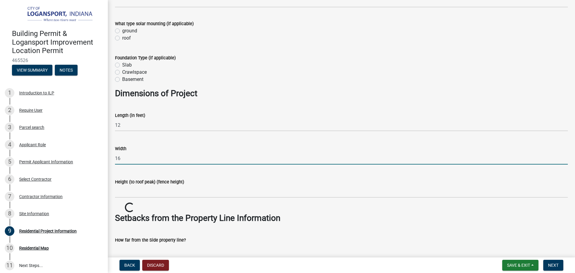
type input "16"
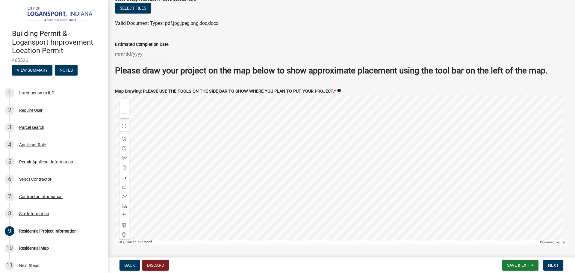
scroll to position [1118, 0]
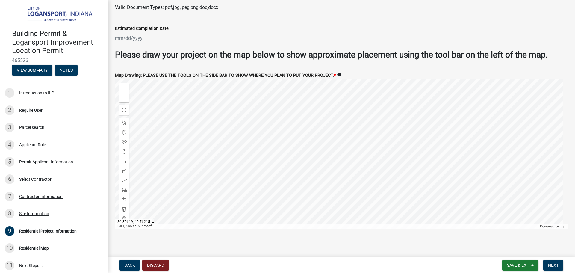
type input "11.5"
click at [291, 131] on div at bounding box center [341, 154] width 453 height 150
click at [123, 87] on span at bounding box center [124, 88] width 5 height 5
click at [339, 126] on div at bounding box center [341, 154] width 453 height 150
click at [125, 188] on span at bounding box center [124, 190] width 5 height 5
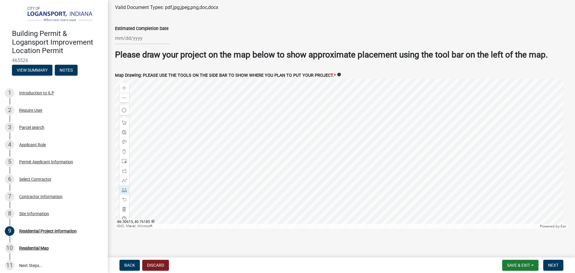
click at [374, 136] on div at bounding box center [341, 154] width 453 height 150
click at [366, 135] on div at bounding box center [341, 154] width 453 height 150
click at [367, 119] on div at bounding box center [341, 154] width 453 height 150
click at [361, 124] on div at bounding box center [341, 154] width 453 height 150
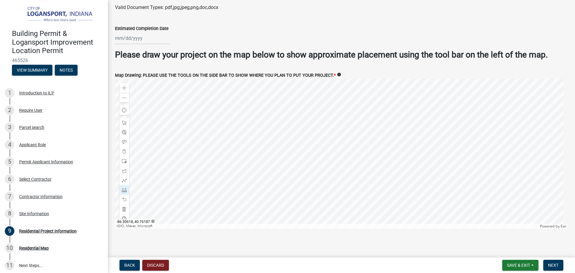
click at [361, 124] on div at bounding box center [341, 154] width 453 height 150
click at [338, 139] on div at bounding box center [341, 154] width 453 height 150
click at [338, 165] on div at bounding box center [341, 154] width 453 height 150
click at [357, 166] on div at bounding box center [341, 154] width 453 height 150
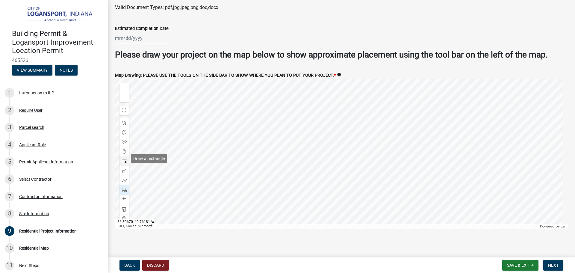
click at [124, 160] on span at bounding box center [124, 161] width 5 height 5
click at [357, 139] on div at bounding box center [341, 154] width 453 height 150
click at [127, 121] on div at bounding box center [125, 123] width 10 height 10
click at [349, 153] on div at bounding box center [341, 154] width 453 height 150
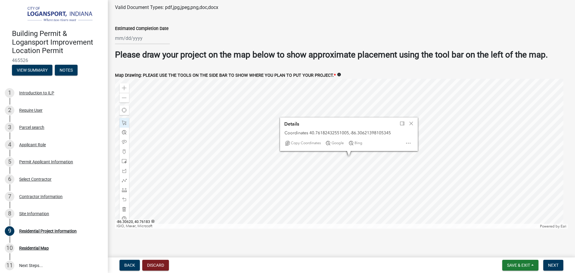
click at [352, 150] on div at bounding box center [341, 154] width 453 height 150
click at [411, 122] on span "Close" at bounding box center [411, 123] width 5 height 5
click at [357, 155] on div at bounding box center [341, 154] width 453 height 150
click at [338, 164] on div at bounding box center [341, 154] width 453 height 150
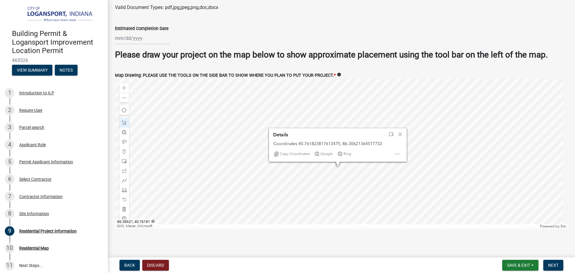
click at [349, 162] on div at bounding box center [341, 154] width 453 height 150
click at [399, 132] on span "Close" at bounding box center [400, 134] width 5 height 5
click at [404, 164] on div at bounding box center [341, 154] width 453 height 150
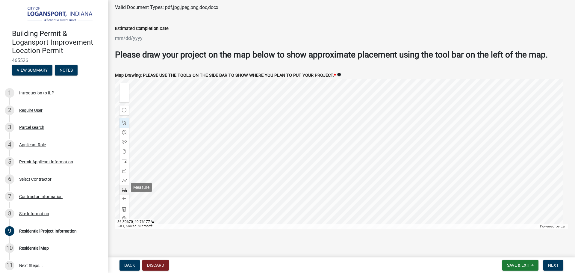
click at [127, 188] on div at bounding box center [125, 190] width 10 height 10
click at [352, 162] on div at bounding box center [341, 154] width 453 height 150
click at [355, 208] on div at bounding box center [341, 154] width 453 height 150
click at [345, 155] on div at bounding box center [341, 154] width 453 height 150
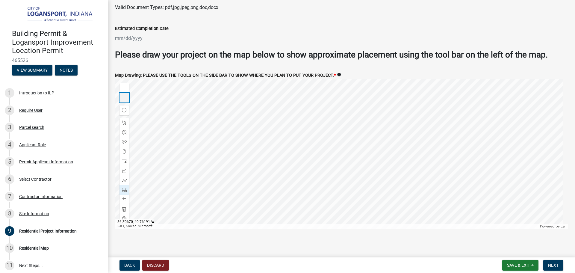
click at [126, 98] on span at bounding box center [124, 98] width 5 height 5
click at [225, 148] on div at bounding box center [341, 154] width 453 height 150
click at [345, 143] on div at bounding box center [341, 154] width 453 height 150
click at [346, 127] on div at bounding box center [341, 154] width 453 height 150
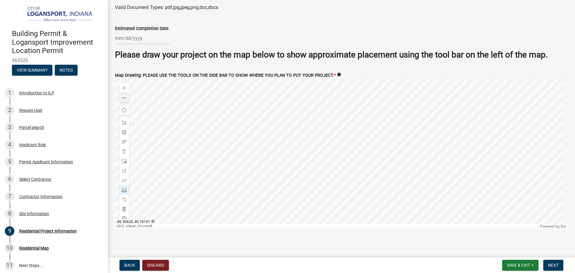
click at [346, 127] on div at bounding box center [341, 154] width 453 height 150
click at [124, 87] on span at bounding box center [124, 88] width 5 height 5
click at [127, 120] on div at bounding box center [125, 123] width 10 height 10
click at [361, 123] on div at bounding box center [341, 154] width 453 height 150
click at [422, 149] on span "Close" at bounding box center [423, 151] width 5 height 5
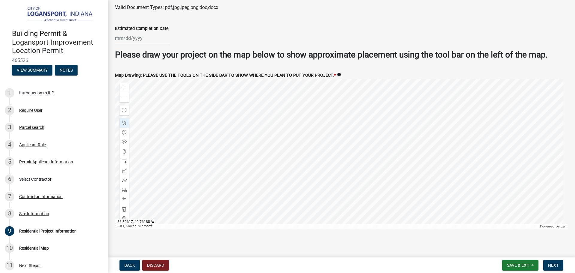
click at [365, 121] on div at bounding box center [341, 154] width 453 height 150
click at [364, 120] on div at bounding box center [341, 154] width 453 height 150
click at [362, 124] on div at bounding box center [341, 154] width 453 height 150
click at [426, 151] on span "Close" at bounding box center [424, 152] width 5 height 5
click at [363, 120] on div at bounding box center [341, 154] width 453 height 150
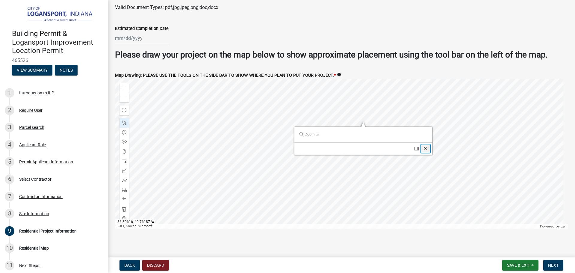
click at [427, 146] on span "Close" at bounding box center [425, 148] width 5 height 5
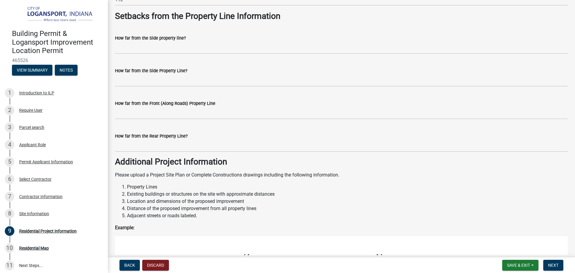
scroll to position [459, 0]
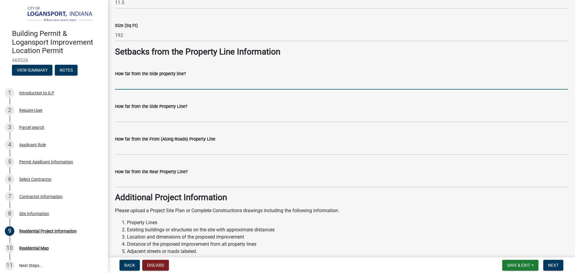
click at [158, 84] on input "How far from the Side property line?" at bounding box center [341, 83] width 453 height 12
type input "20"
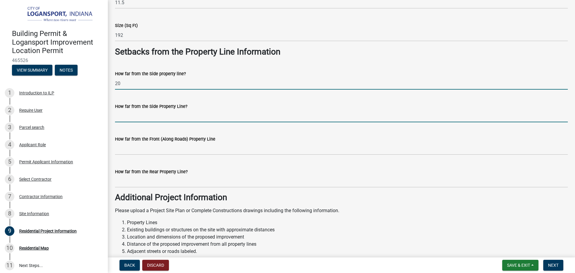
click at [135, 115] on input "How far from the Side Property Line?" at bounding box center [341, 116] width 453 height 12
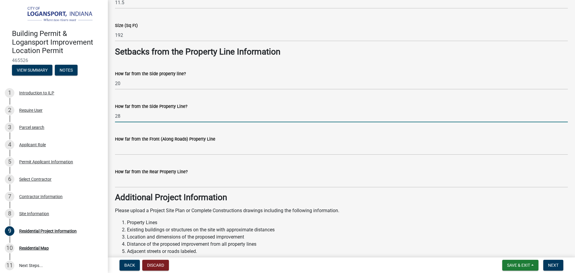
type input "28"
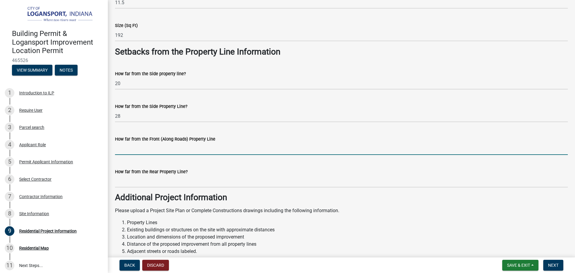
click at [135, 146] on input "How far from the Front (Along Roads) Property Line" at bounding box center [341, 149] width 453 height 12
type input "146"
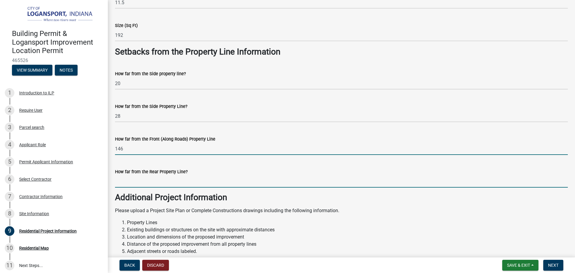
click at [137, 182] on input "How far from the Rear Property Line?" at bounding box center [341, 181] width 453 height 12
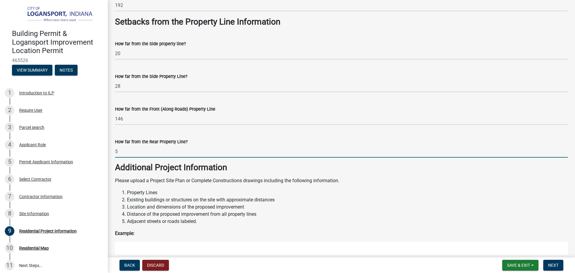
type input "5"
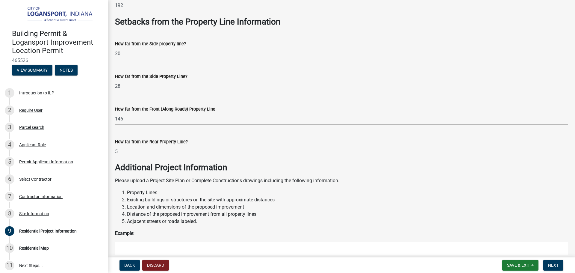
click at [353, 190] on li "Property Lines" at bounding box center [347, 192] width 441 height 7
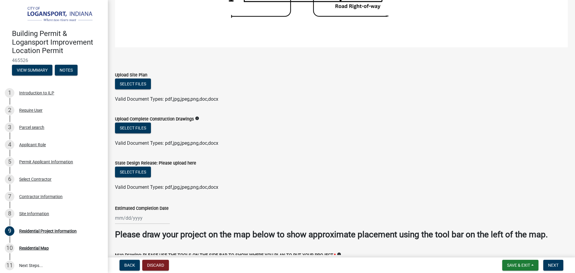
scroll to position [968, 0]
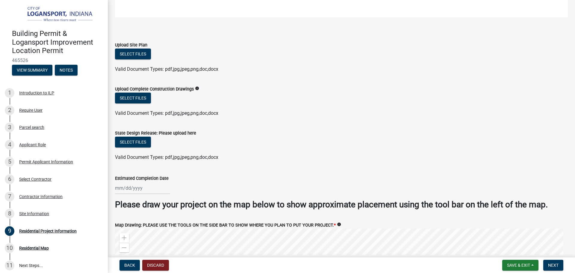
click at [292, 81] on form "Upload Complete Construction Drawings info Select files Valid Document Types: p…" at bounding box center [341, 97] width 453 height 39
click at [140, 185] on div at bounding box center [142, 188] width 55 height 12
select select "8"
select select "2025"
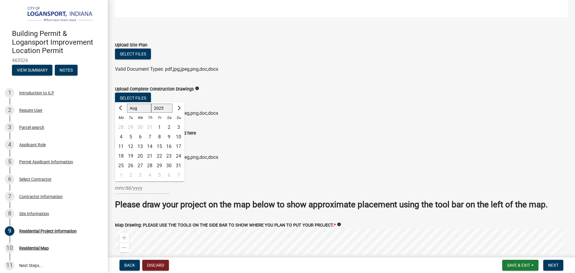
click at [183, 105] on div at bounding box center [179, 108] width 12 height 10
click at [180, 105] on span "Next month" at bounding box center [178, 107] width 4 height 4
select select "9"
click at [129, 161] on div "30" at bounding box center [131, 166] width 10 height 10
type input "[DATE]"
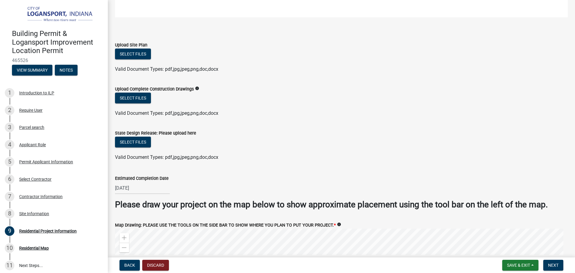
drag, startPoint x: 327, startPoint y: 109, endPoint x: 340, endPoint y: 105, distance: 13.5
click at [328, 110] on div "Valid Document Types: pdf,jpg,jpeg,png,doc,docx" at bounding box center [342, 113] width 462 height 7
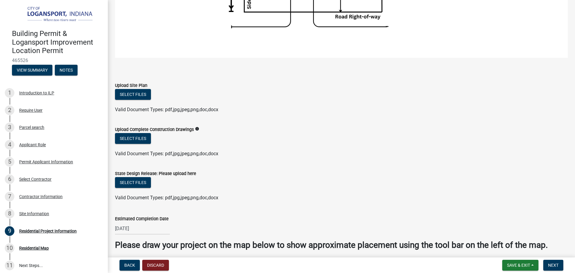
scroll to position [938, 0]
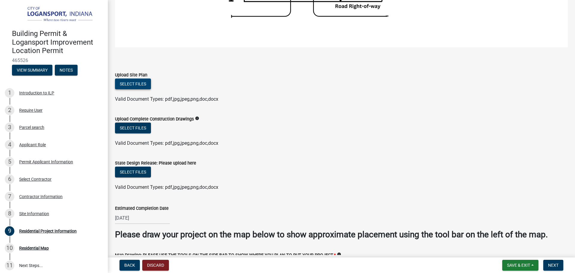
click at [129, 84] on button "Select files" at bounding box center [133, 83] width 36 height 11
click at [136, 81] on button "Select files" at bounding box center [133, 83] width 36 height 11
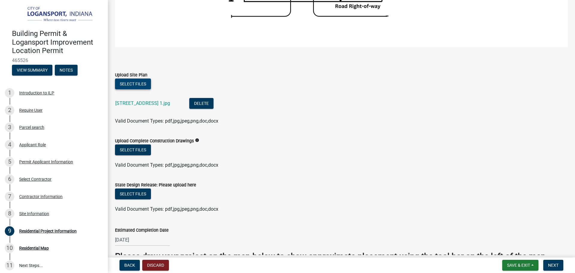
click at [137, 82] on button "Select files" at bounding box center [133, 83] width 36 height 11
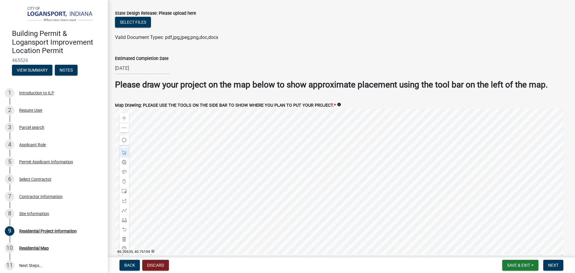
scroll to position [1161, 0]
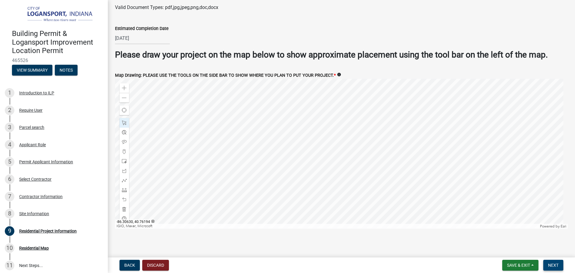
click at [548, 265] on button "Next" at bounding box center [553, 265] width 20 height 11
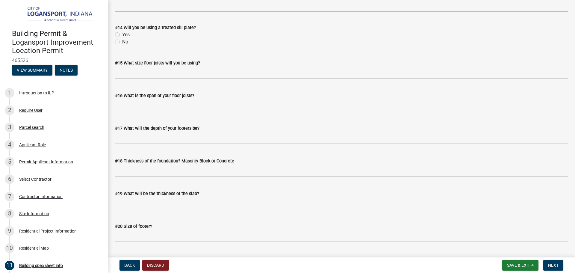
scroll to position [771, 0]
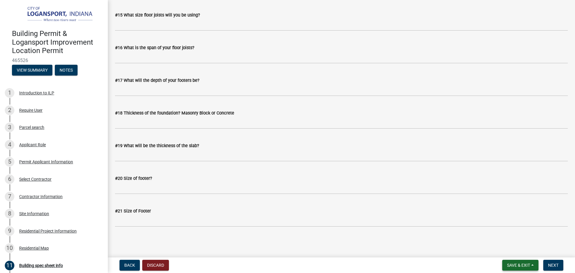
click at [525, 263] on span "Save & Exit" at bounding box center [518, 265] width 23 height 5
click at [523, 251] on button "Save & Exit" at bounding box center [515, 249] width 48 height 14
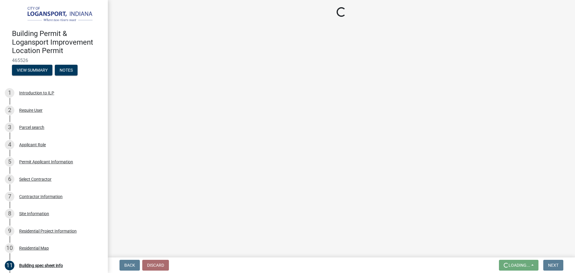
scroll to position [0, 0]
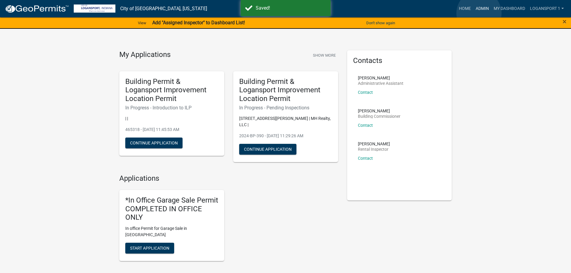
click at [479, 13] on link "Admin" at bounding box center [482, 8] width 18 height 11
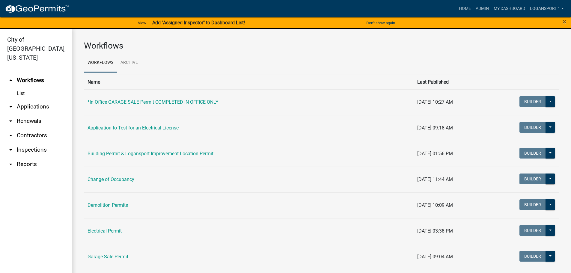
click at [21, 99] on link "arrow_drop_down Applications" at bounding box center [36, 106] width 72 height 14
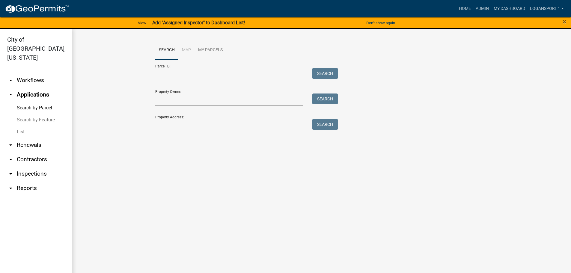
click at [16, 126] on link "List" at bounding box center [36, 132] width 72 height 12
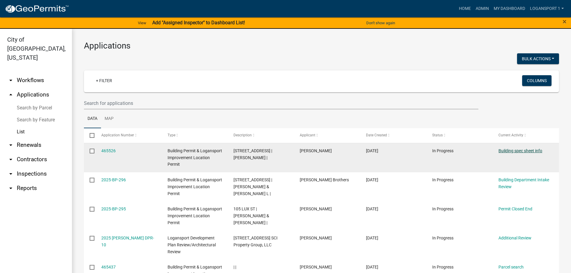
click at [515, 148] on link "Building spec sheet info" at bounding box center [520, 150] width 44 height 5
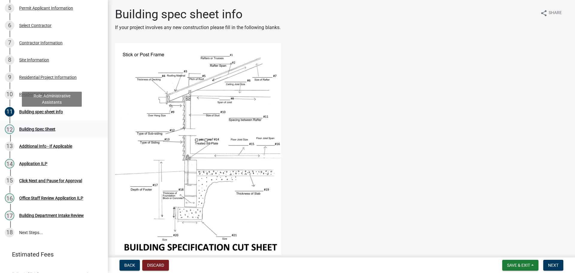
scroll to position [163, 0]
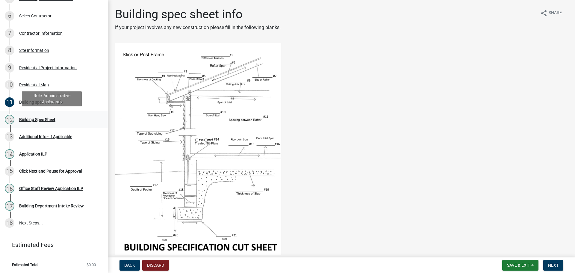
click at [37, 113] on link "12 Building Spec Sheet" at bounding box center [54, 119] width 108 height 17
click at [548, 270] on button "Next" at bounding box center [553, 265] width 20 height 11
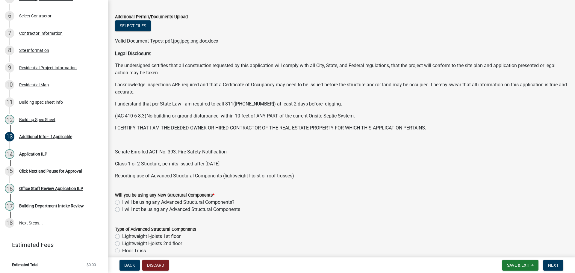
scroll to position [90, 0]
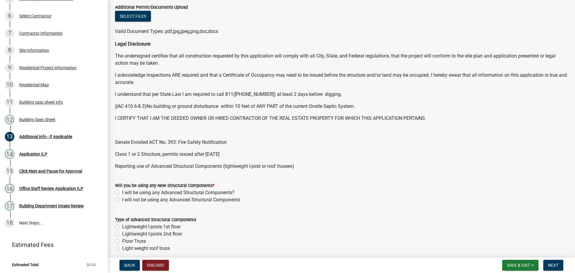
click at [122, 200] on label "I will not be using any Advanced Structural Components" at bounding box center [181, 199] width 118 height 7
click at [122, 200] on input "I will not be using any Advanced Structural Components" at bounding box center [124, 198] width 4 height 4
radio input "true"
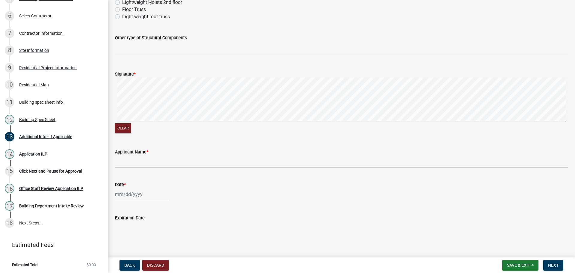
scroll to position [329, 0]
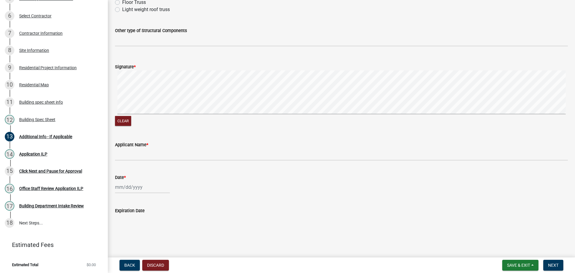
radio input "true"
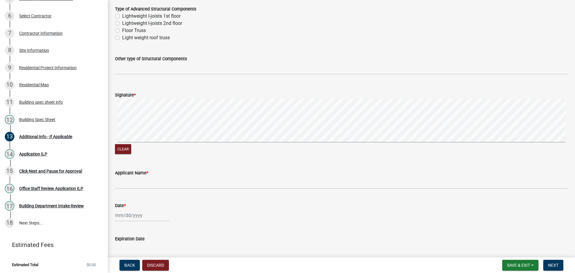
scroll to position [303, 0]
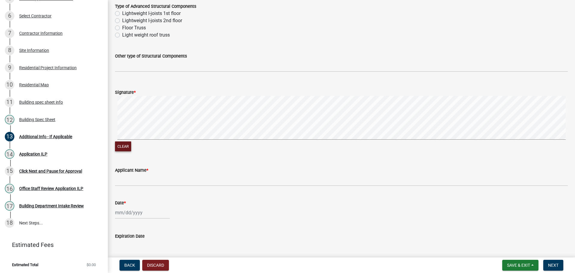
click at [119, 141] on button "Clear" at bounding box center [123, 146] width 16 height 10
click at [122, 149] on button "Clear" at bounding box center [123, 146] width 16 height 10
click at [124, 146] on button "Clear" at bounding box center [123, 146] width 16 height 10
click at [126, 150] on button "Clear" at bounding box center [123, 146] width 16 height 10
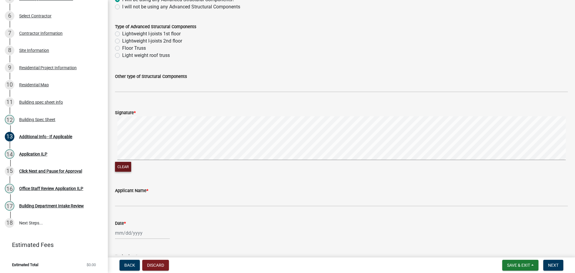
scroll to position [292, 0]
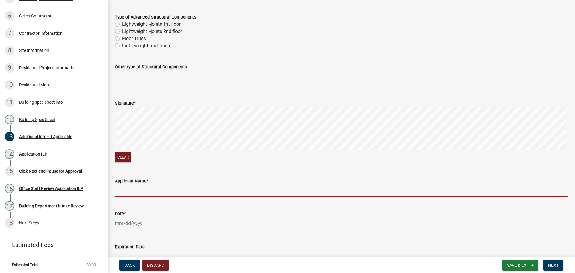
click at [159, 195] on input "Applicant Name *" at bounding box center [341, 191] width 453 height 12
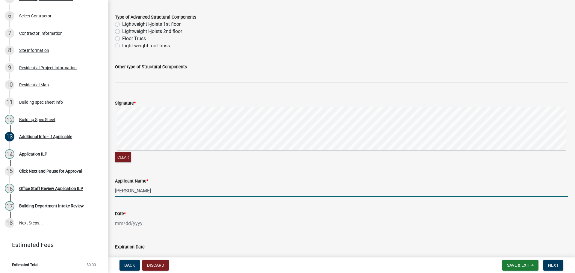
type input "[PERSON_NAME]"
click at [130, 225] on div at bounding box center [142, 223] width 55 height 12
select select "8"
select select "2025"
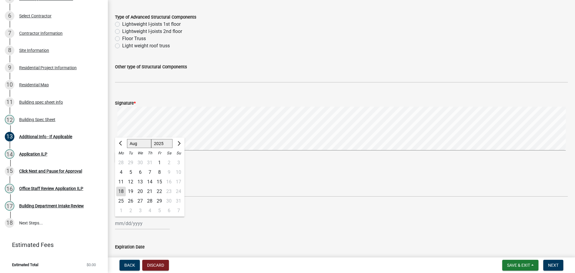
click at [123, 190] on div "18" at bounding box center [121, 192] width 10 height 10
type input "[DATE]"
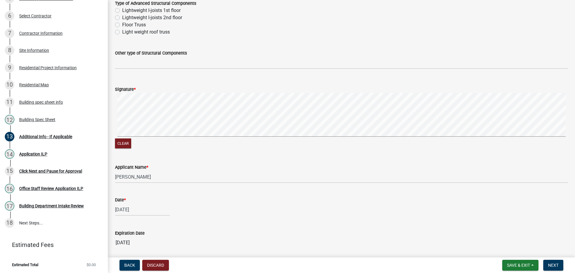
scroll to position [329, 0]
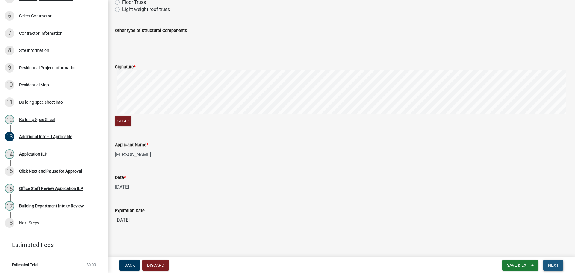
click at [556, 269] on button "Next" at bounding box center [553, 265] width 20 height 11
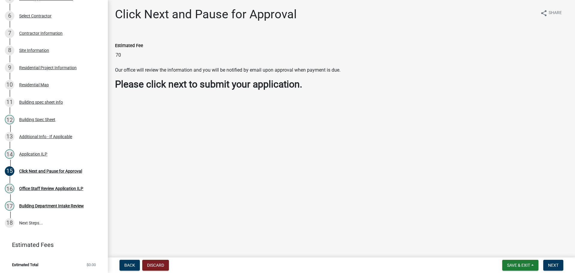
click at [129, 52] on input "70" at bounding box center [341, 55] width 453 height 12
click at [550, 261] on button "Next" at bounding box center [553, 265] width 20 height 11
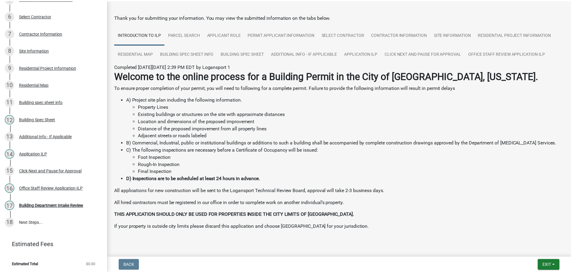
scroll to position [31, 0]
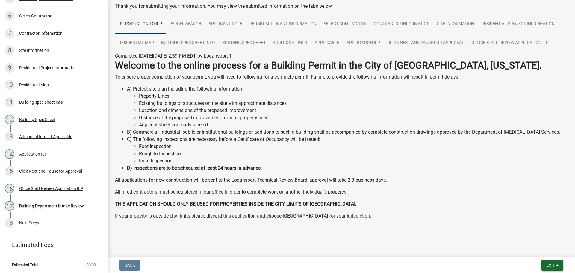
click at [555, 262] on button "Exit" at bounding box center [553, 265] width 22 height 11
click at [550, 252] on button "Save & Exit" at bounding box center [540, 249] width 48 height 14
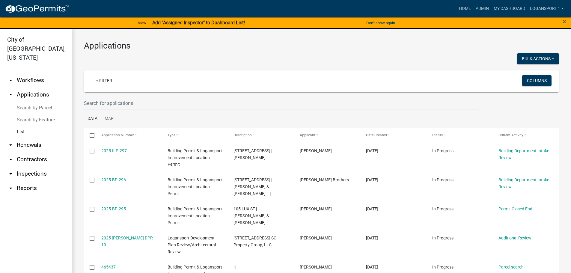
click at [412, 50] on h3 "Applications" at bounding box center [321, 46] width 475 height 10
